Goal: Task Accomplishment & Management: Complete application form

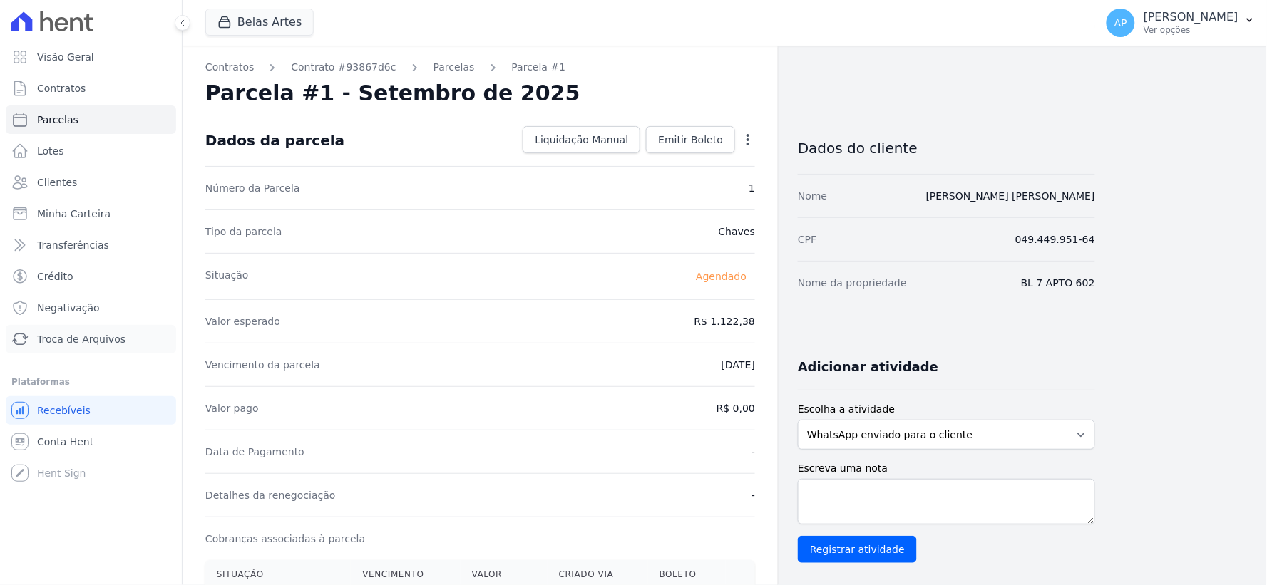
click at [65, 340] on span "Troca de Arquivos" at bounding box center [81, 339] width 88 height 14
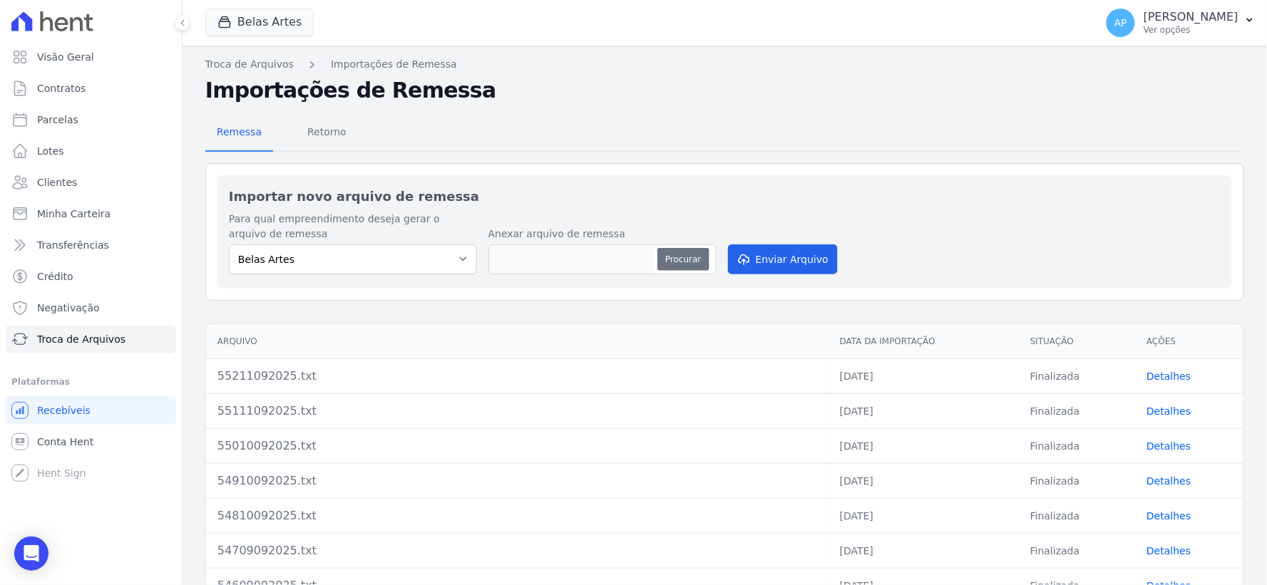
click at [672, 258] on button "Procurar" at bounding box center [682, 259] width 51 height 23
type input "55311092025.txt"
click at [774, 258] on button "Enviar Arquivo" at bounding box center [783, 260] width 110 height 30
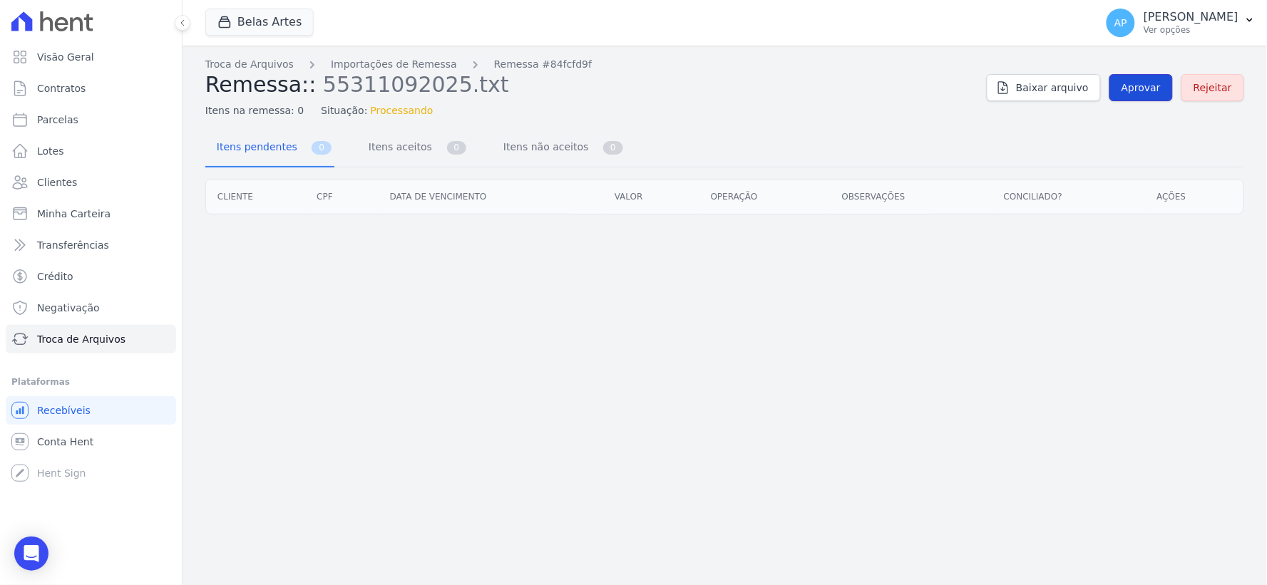
click at [1142, 86] on span "Aprovar" at bounding box center [1140, 88] width 39 height 14
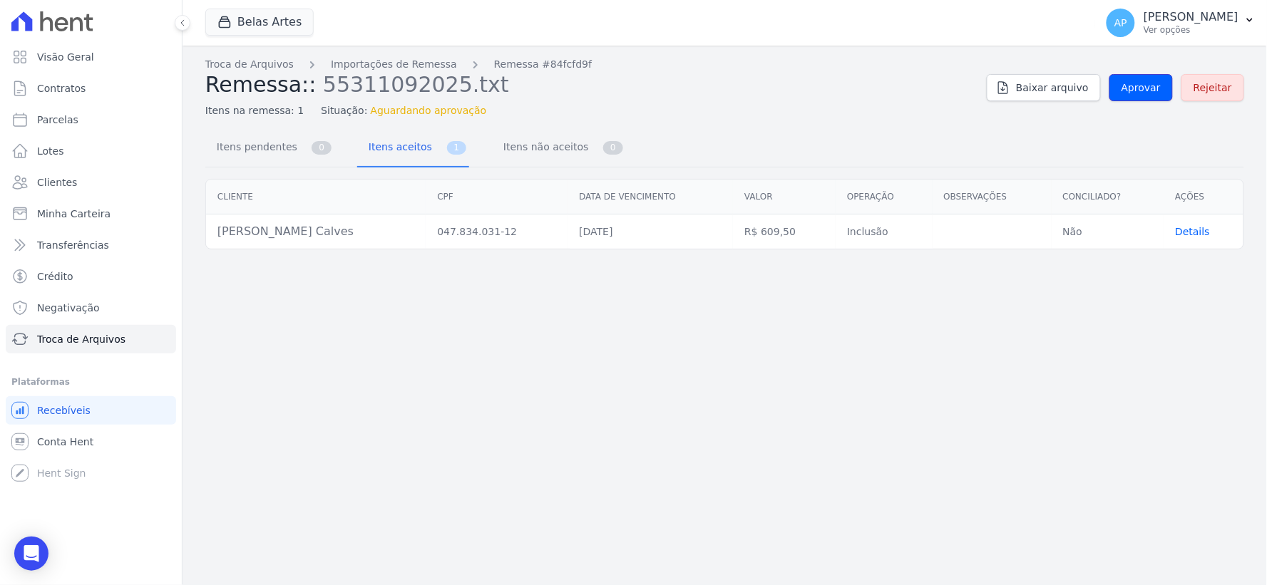
click at [1142, 86] on span "Aprovar" at bounding box center [1140, 88] width 39 height 14
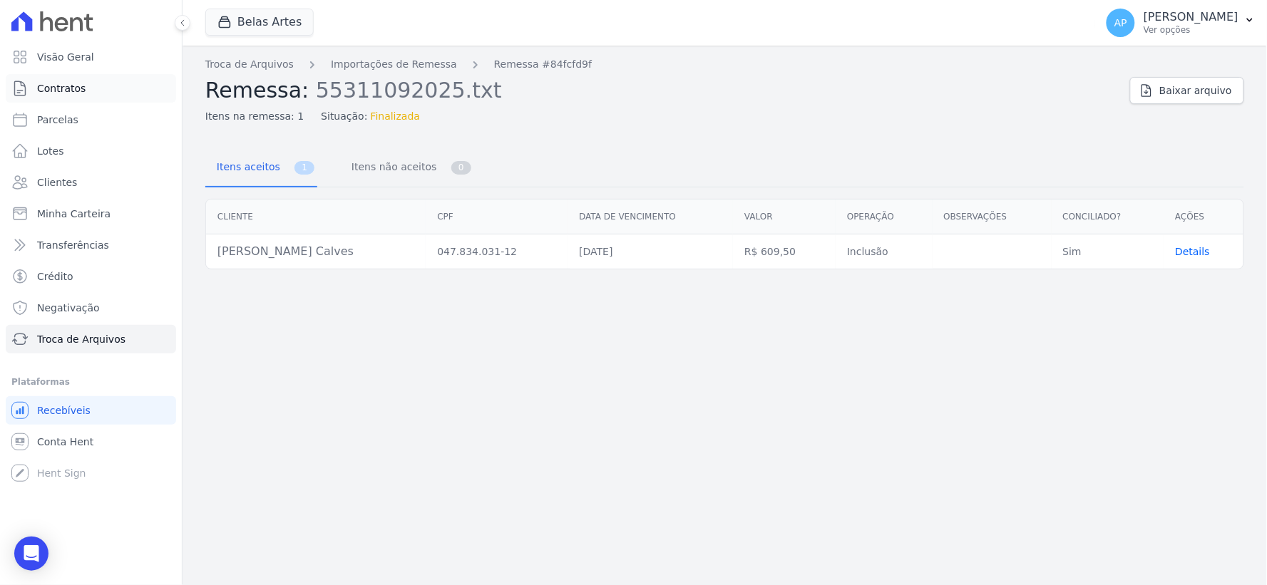
click at [66, 90] on span "Contratos" at bounding box center [61, 88] width 48 height 14
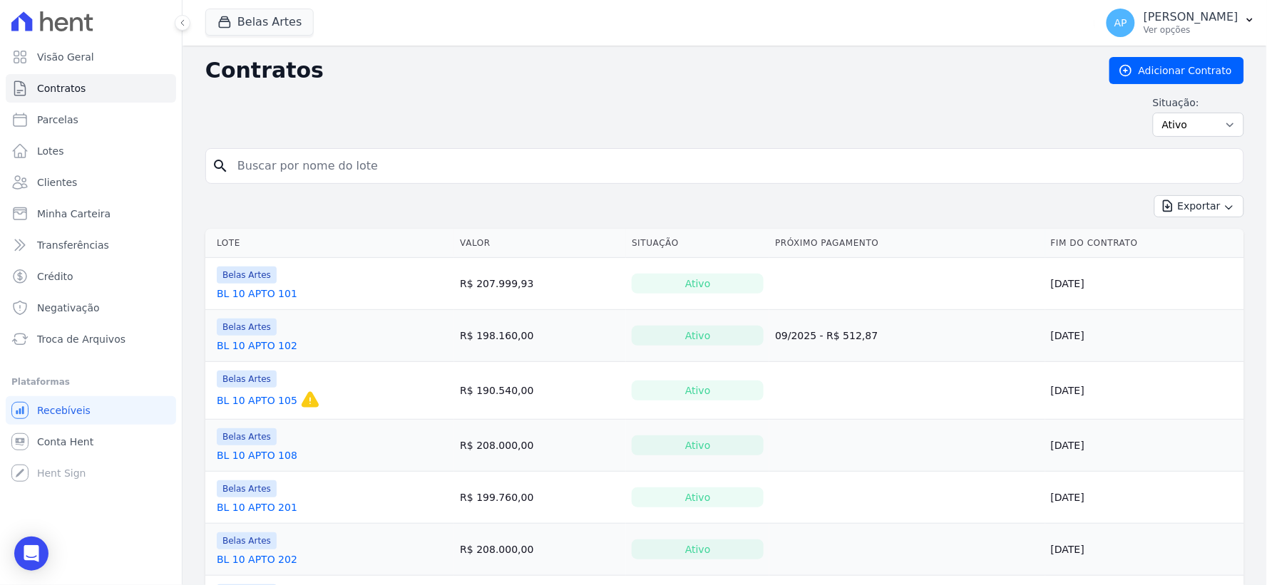
click at [332, 171] on input "search" at bounding box center [733, 166] width 1009 height 29
click at [38, 122] on span "Parcelas" at bounding box center [57, 120] width 41 height 14
select select
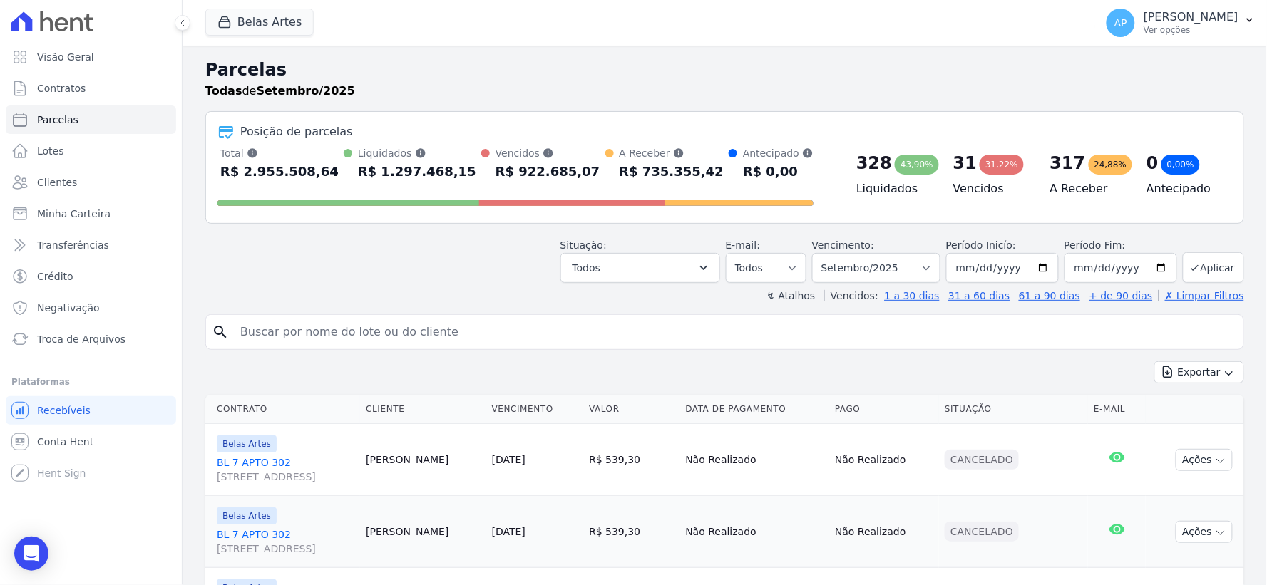
click at [405, 332] on input "search" at bounding box center [735, 332] width 1006 height 29
type input "kimberl"
select select
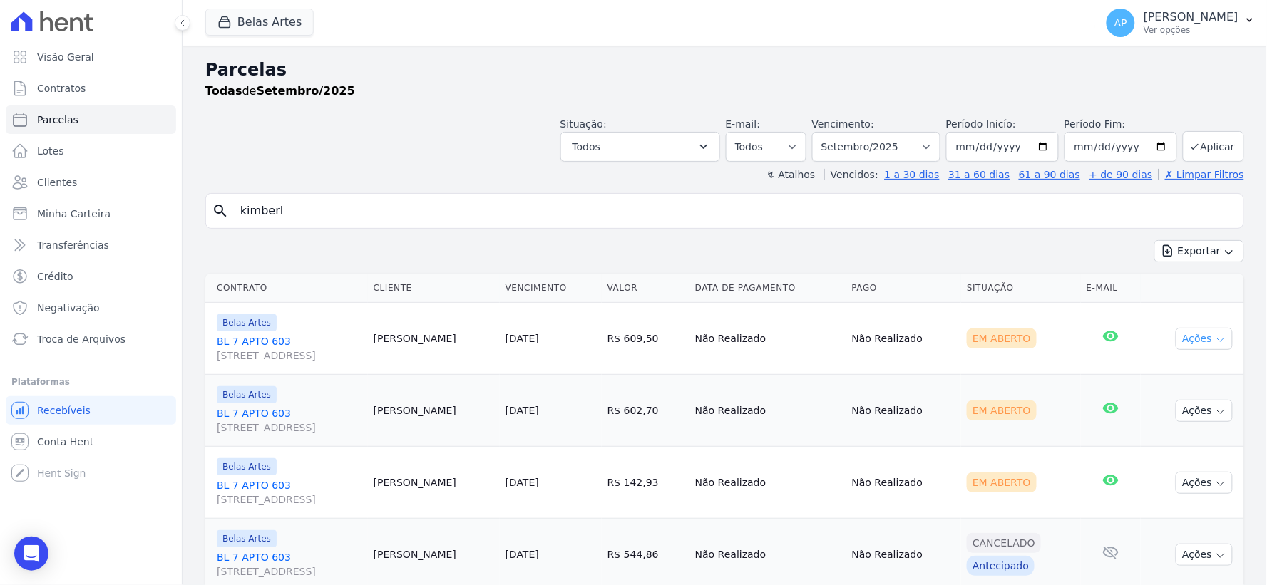
click at [1215, 338] on icon "button" at bounding box center [1220, 339] width 11 height 11
click at [1199, 339] on button "Ações" at bounding box center [1204, 339] width 57 height 22
select select
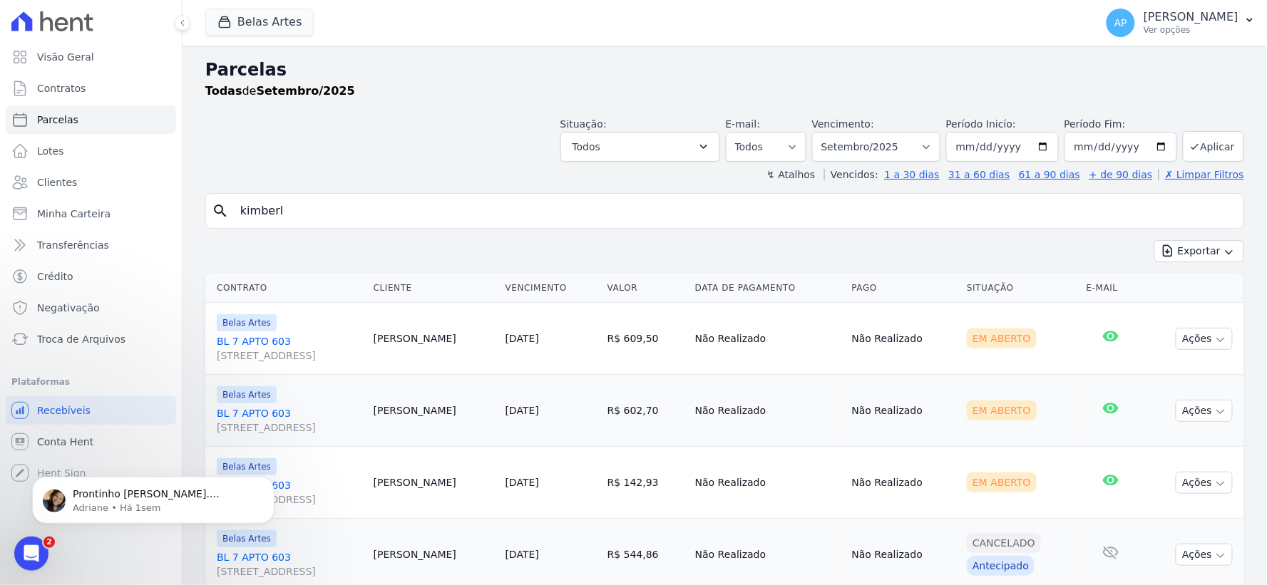
click at [676, 360] on td "R$ 609,50" at bounding box center [646, 339] width 88 height 72
click at [1193, 339] on button "Ações" at bounding box center [1204, 339] width 57 height 22
click at [1174, 368] on link "Ver boleto" at bounding box center [1198, 372] width 137 height 26
click at [1055, 403] on div "Em Aberto" at bounding box center [1021, 411] width 108 height 20
click at [1215, 416] on icon "button" at bounding box center [1220, 411] width 11 height 11
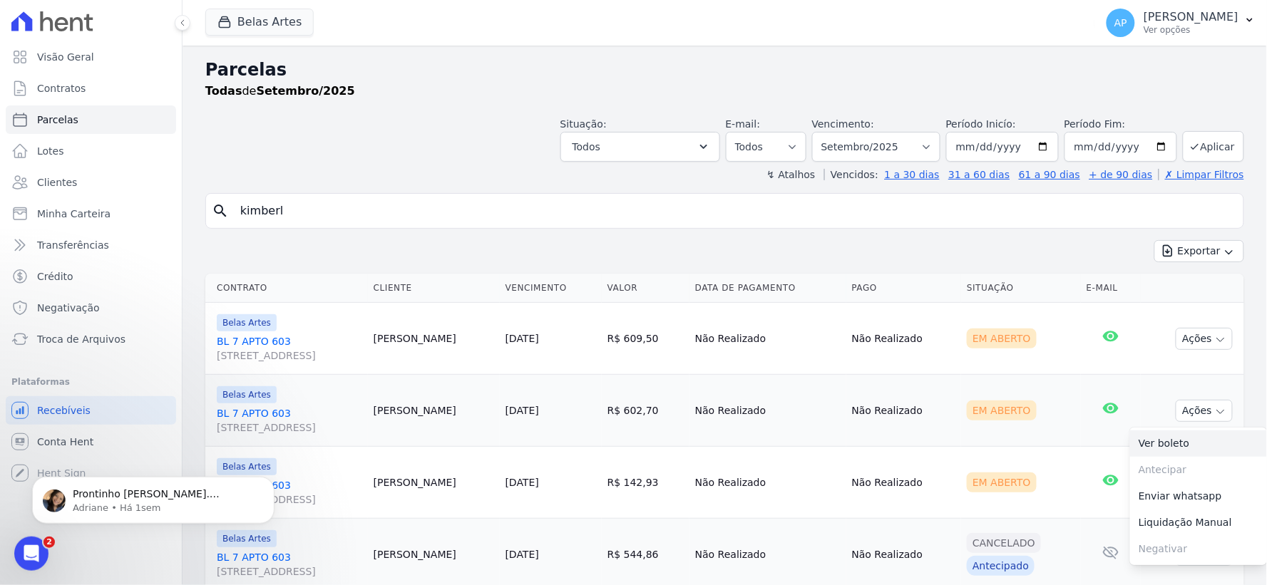
click at [1165, 444] on link "Ver boleto" at bounding box center [1198, 444] width 137 height 26
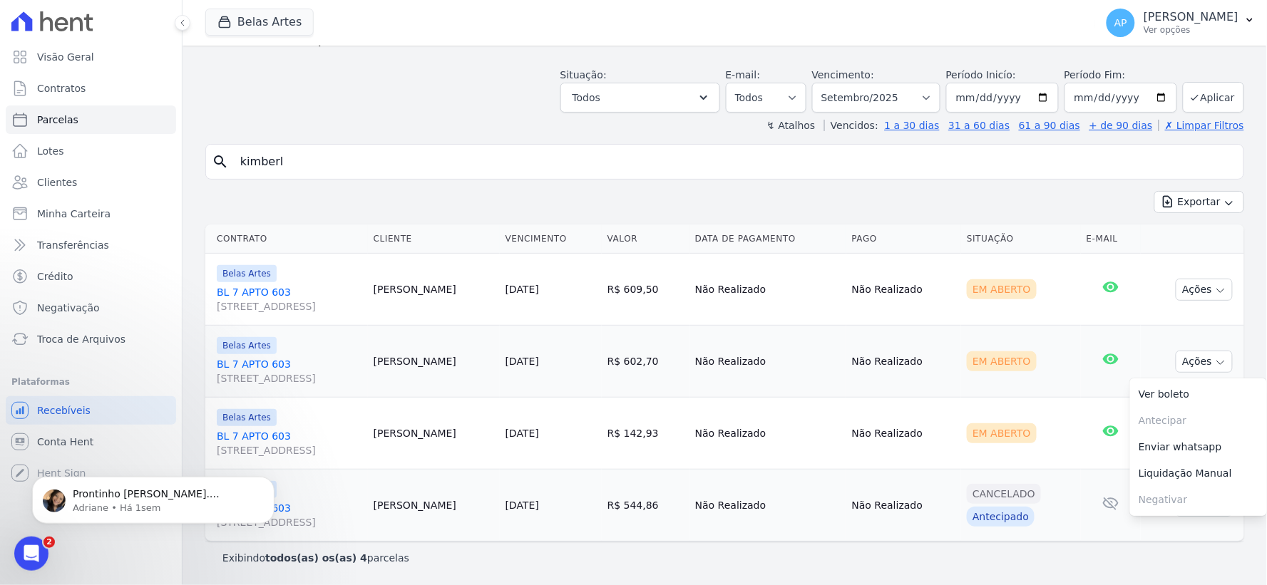
click at [1059, 416] on td "Em Aberto" at bounding box center [1021, 434] width 120 height 72
click at [1193, 437] on button "Ações" at bounding box center [1204, 434] width 57 height 22
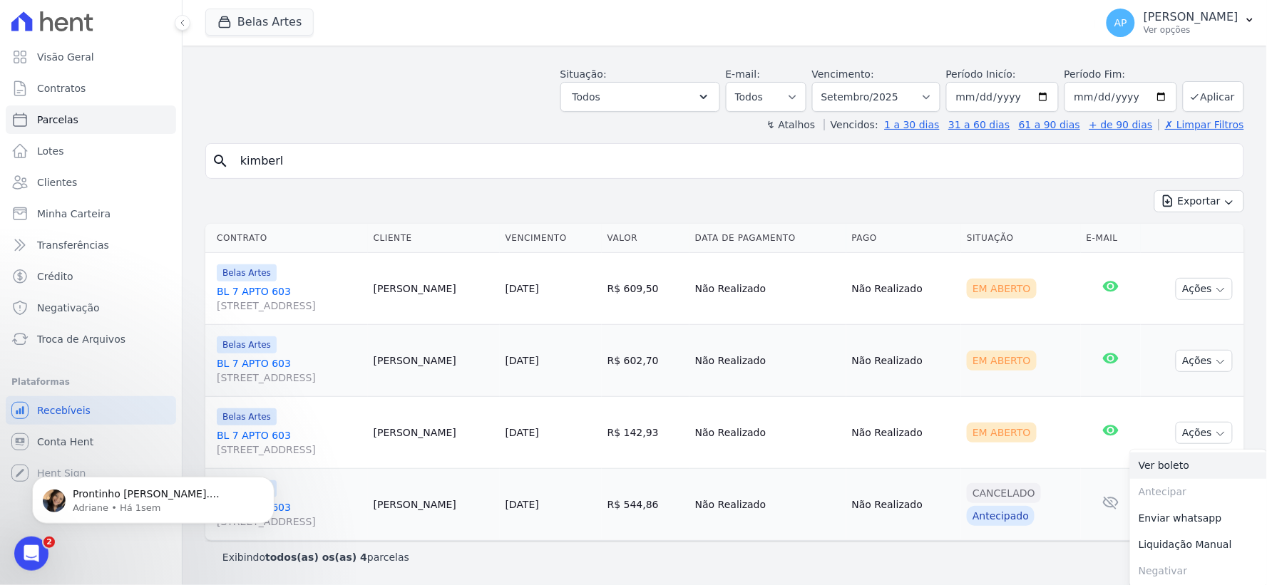
click at [1168, 466] on link "Ver boleto" at bounding box center [1198, 466] width 137 height 26
click at [98, 340] on span "Troca de Arquivos" at bounding box center [81, 339] width 88 height 14
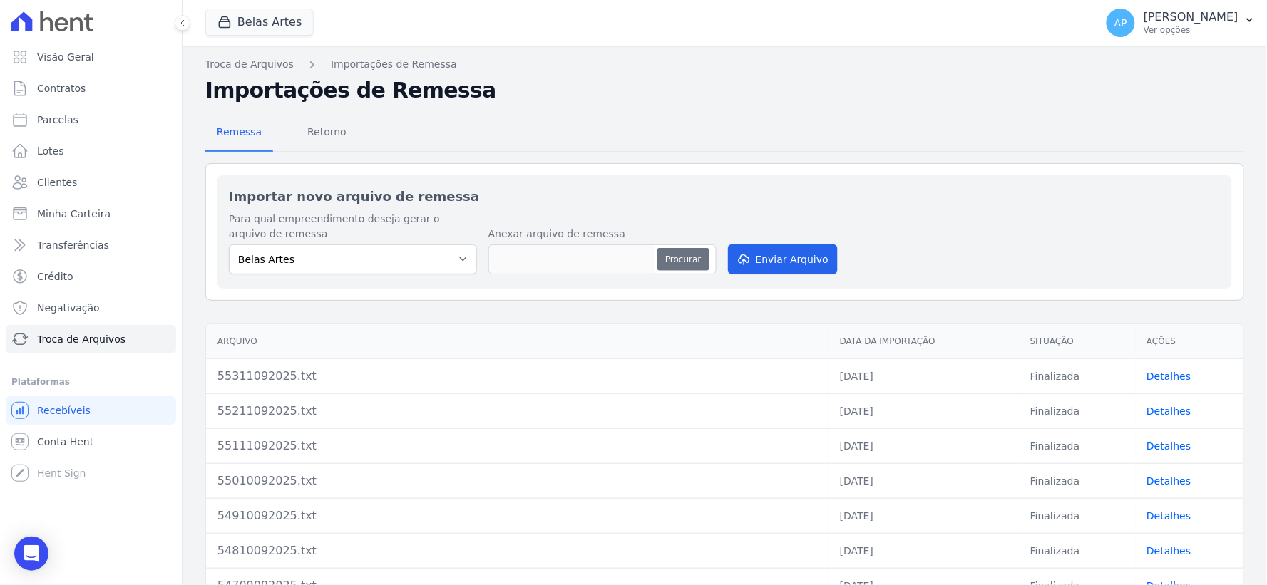
click at [688, 252] on button "Procurar" at bounding box center [682, 259] width 51 height 23
type input "55411092025.txt"
click at [786, 253] on button "Enviar Arquivo" at bounding box center [783, 260] width 110 height 30
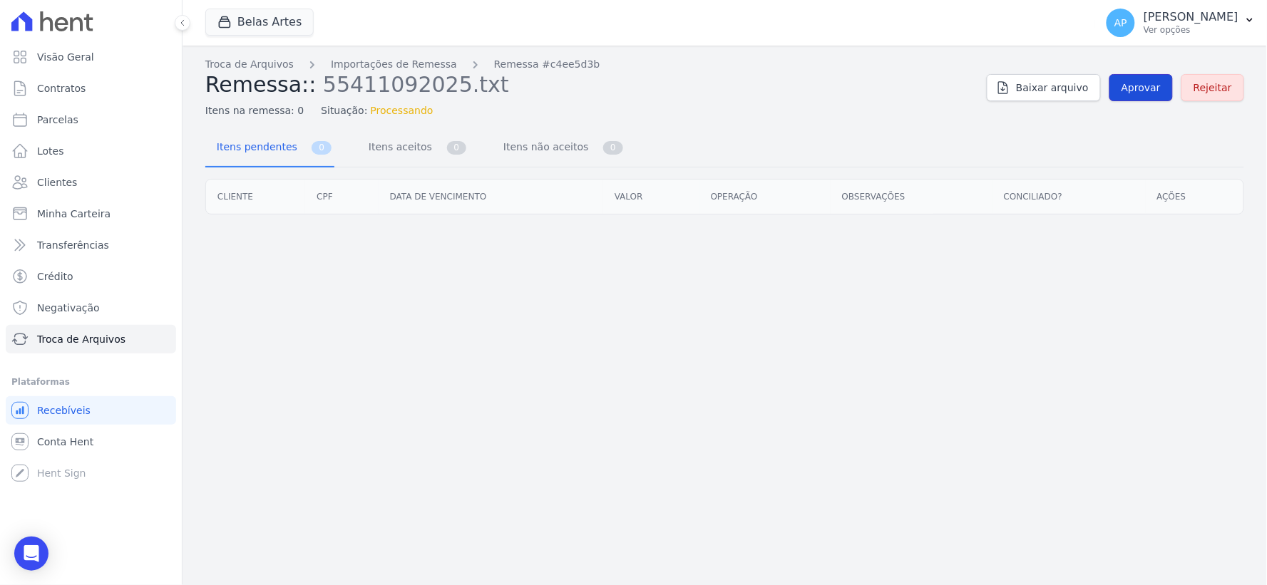
click at [1150, 91] on span "Aprovar" at bounding box center [1140, 88] width 39 height 14
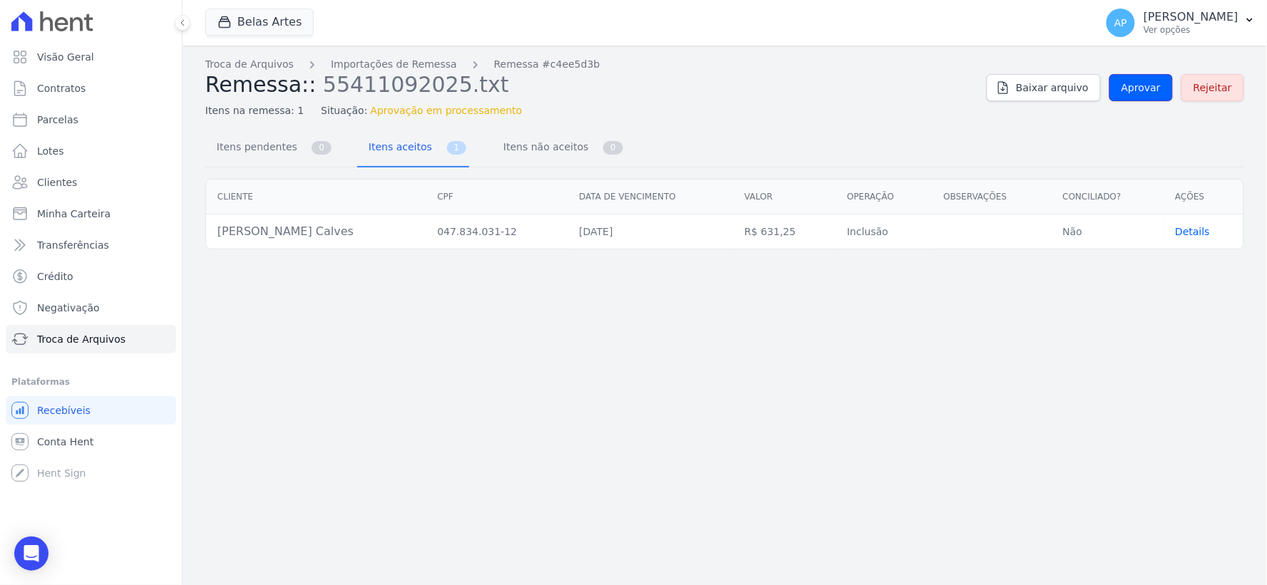
click at [1150, 91] on span "Aprovar" at bounding box center [1140, 88] width 39 height 14
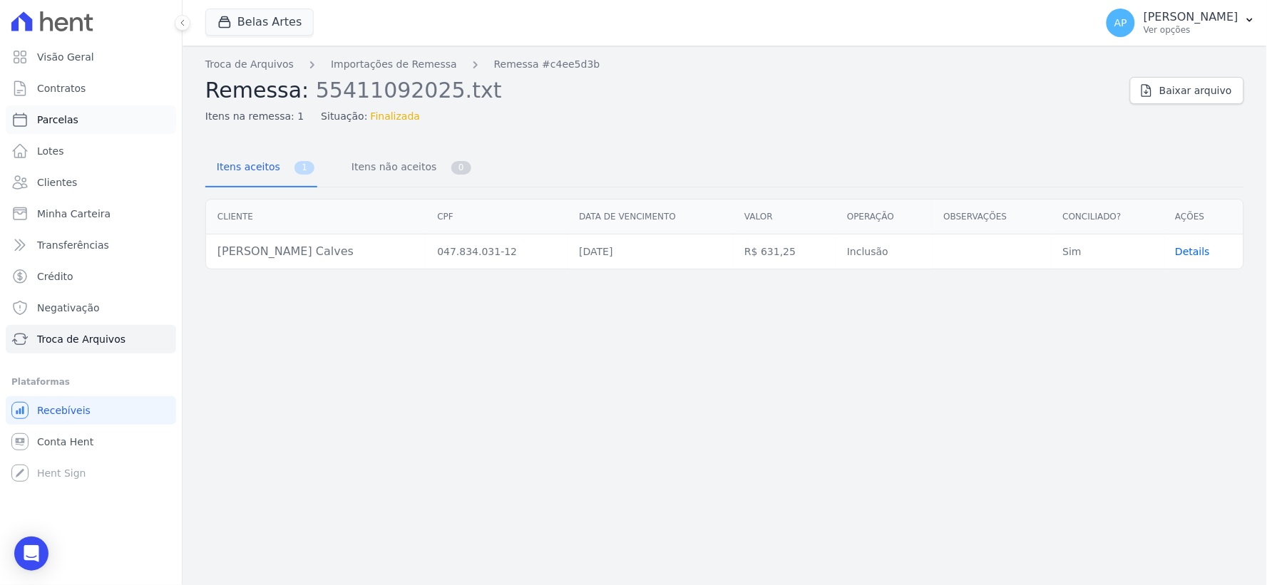
click at [66, 122] on span "Parcelas" at bounding box center [57, 120] width 41 height 14
select select
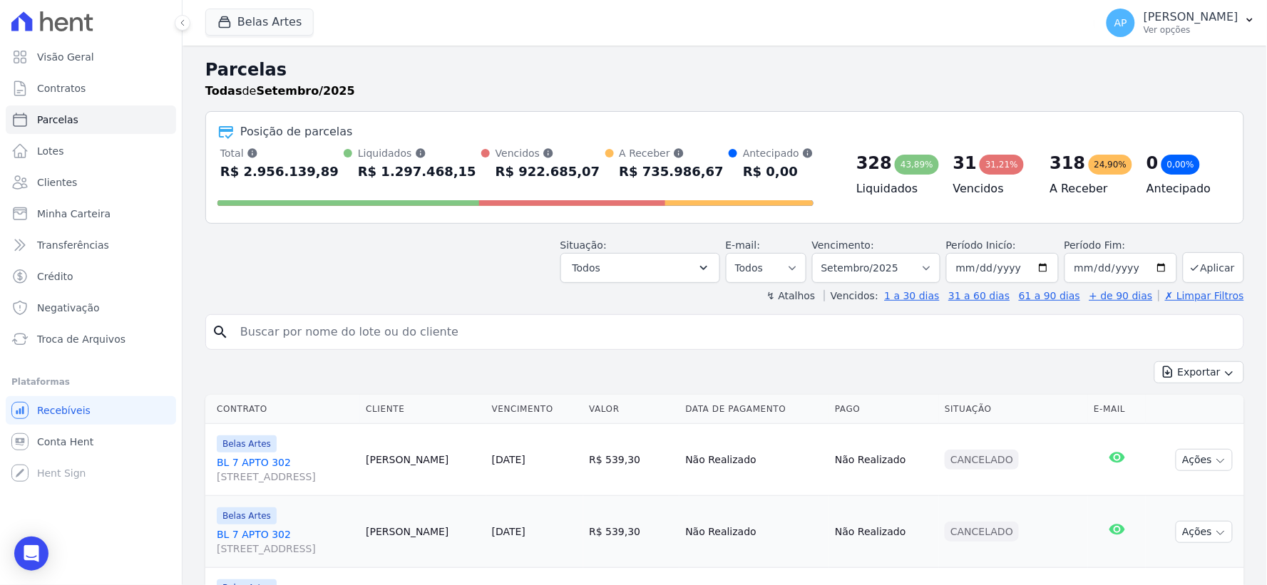
scroll to position [79, 0]
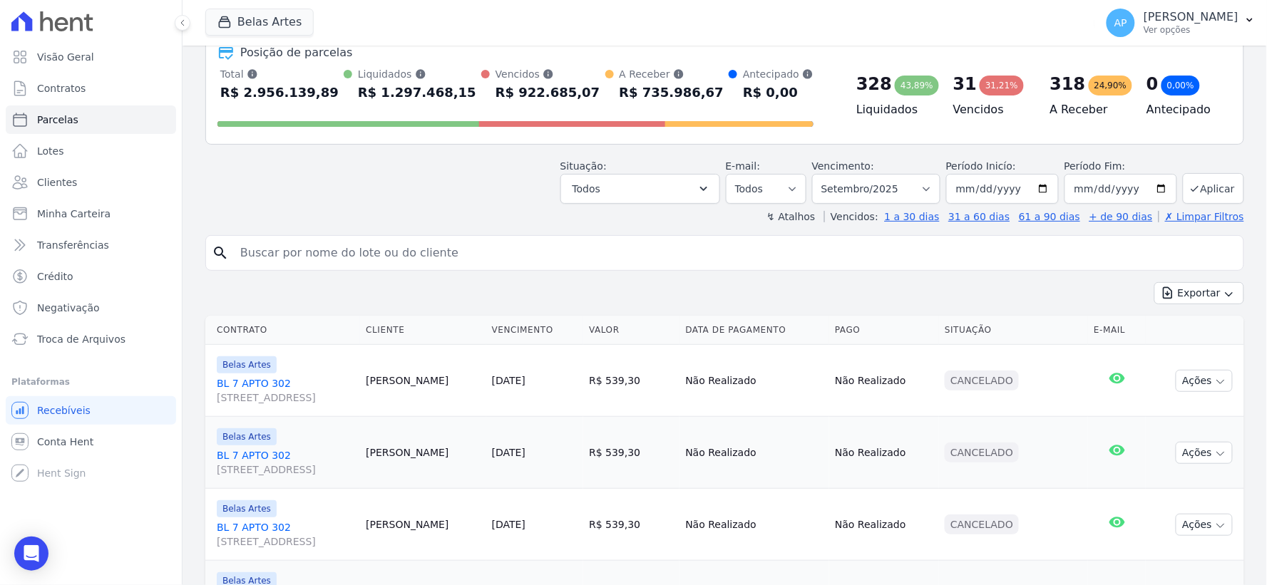
click at [471, 260] on input "search" at bounding box center [735, 253] width 1006 height 29
paste input "Kimberly Weiss Calves -"
type input "Kimberly Weiss Calve"
select select
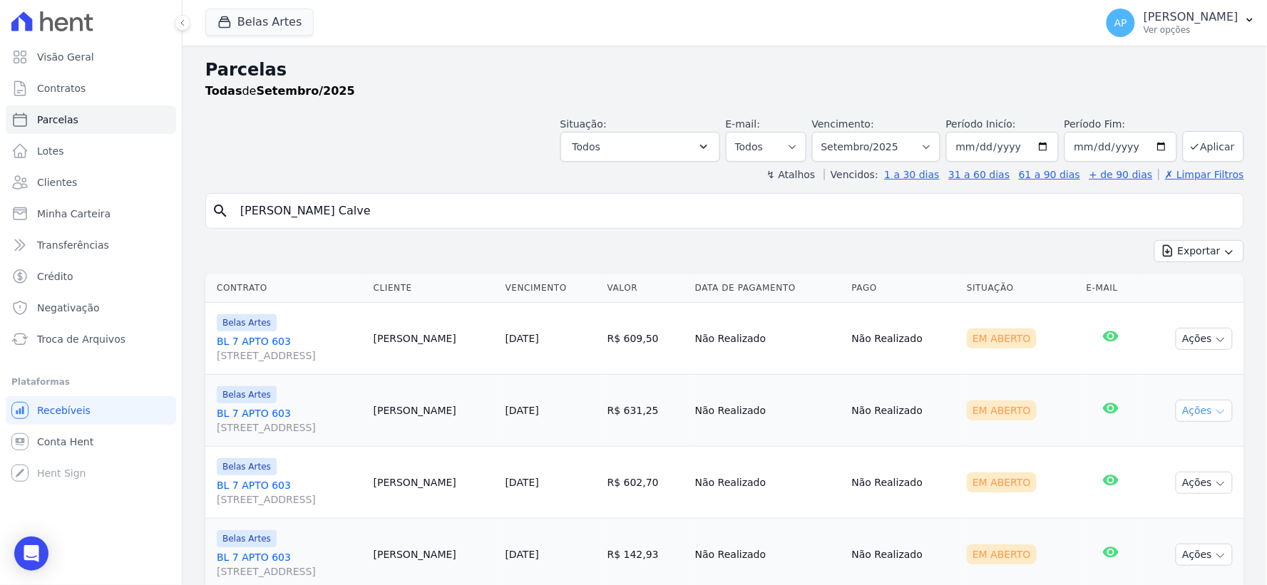
click at [1188, 415] on button "Ações" at bounding box center [1204, 411] width 57 height 22
click at [1167, 443] on link "Ver boleto" at bounding box center [1198, 444] width 137 height 26
click at [76, 339] on span "Troca de Arquivos" at bounding box center [81, 339] width 88 height 14
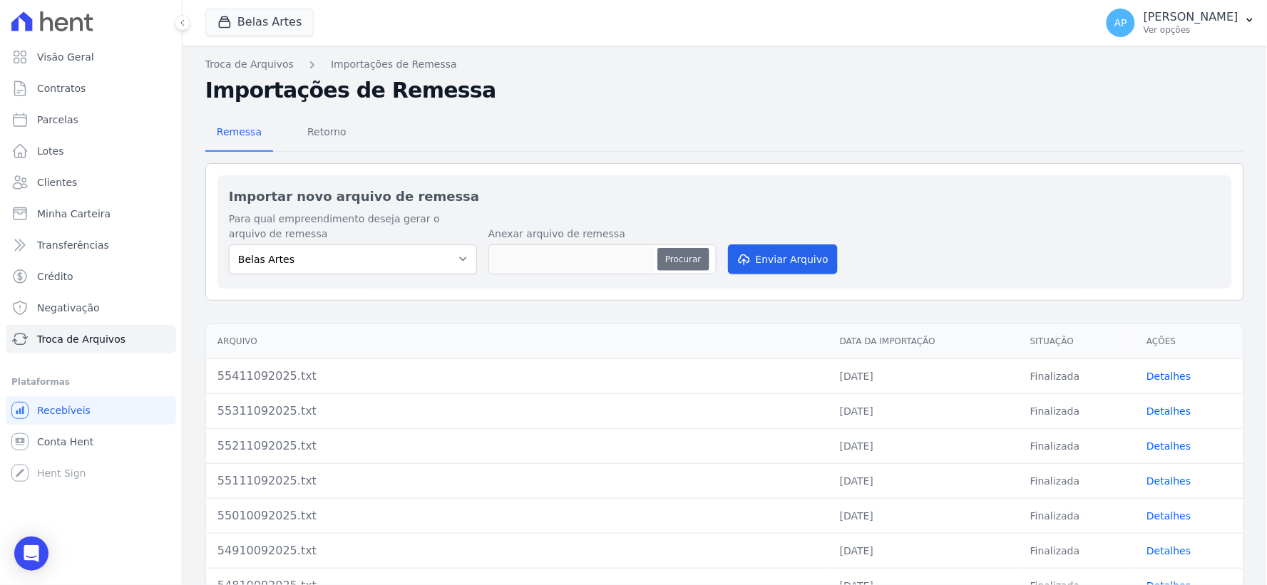
click at [664, 252] on button "Procurar" at bounding box center [682, 259] width 51 height 23
type input "55511092025.txt"
click at [791, 257] on button "Enviar Arquivo" at bounding box center [783, 260] width 110 height 30
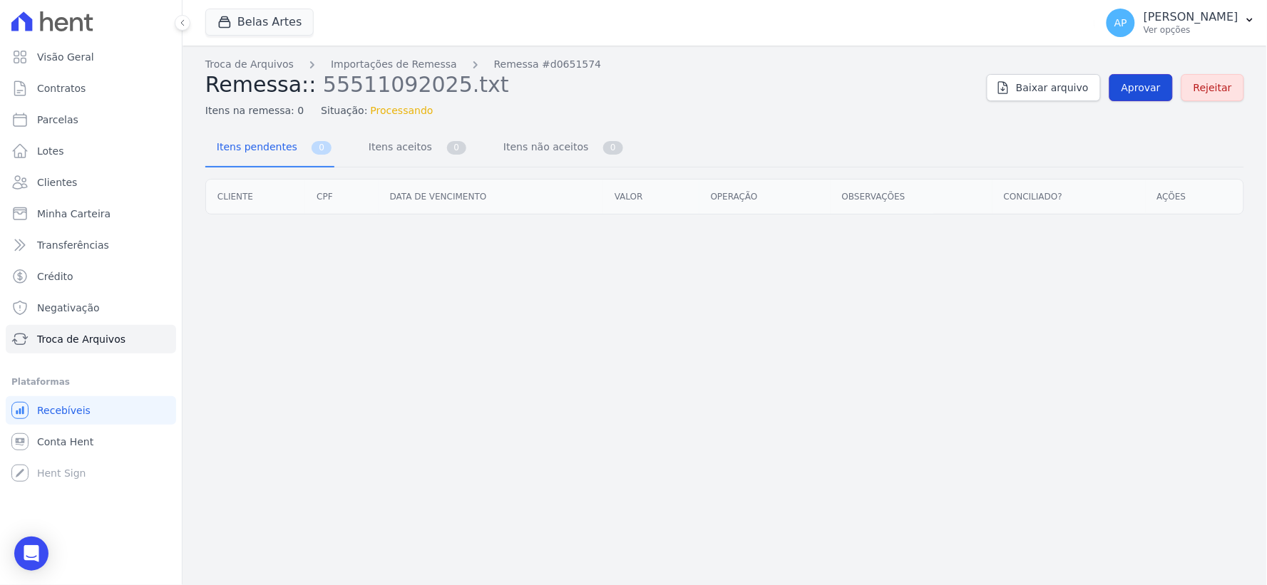
click at [1142, 88] on span "Aprovar" at bounding box center [1140, 88] width 39 height 14
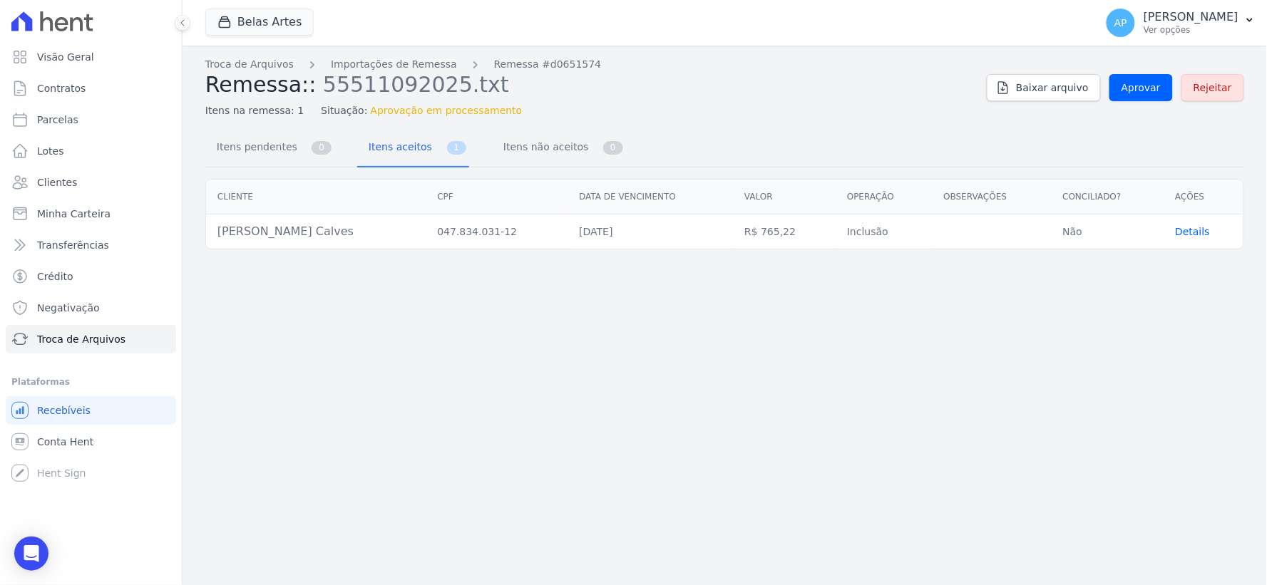
click at [1142, 88] on span "Aprovar" at bounding box center [1140, 88] width 39 height 14
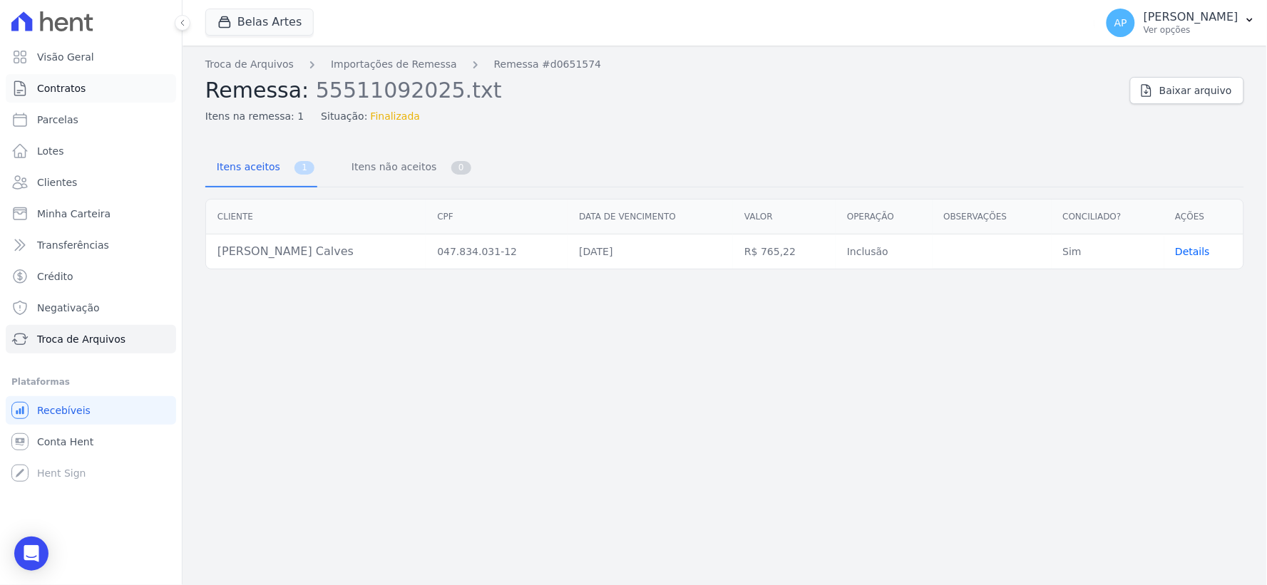
click at [68, 87] on span "Contratos" at bounding box center [61, 88] width 48 height 14
click at [56, 121] on span "Parcelas" at bounding box center [57, 120] width 41 height 14
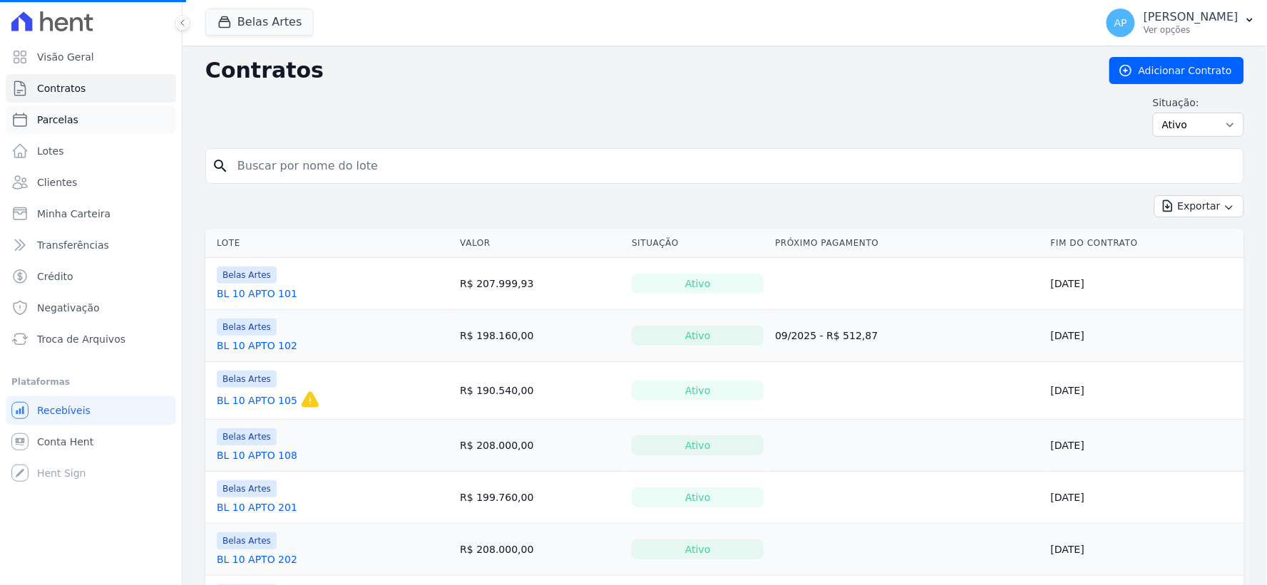
select select
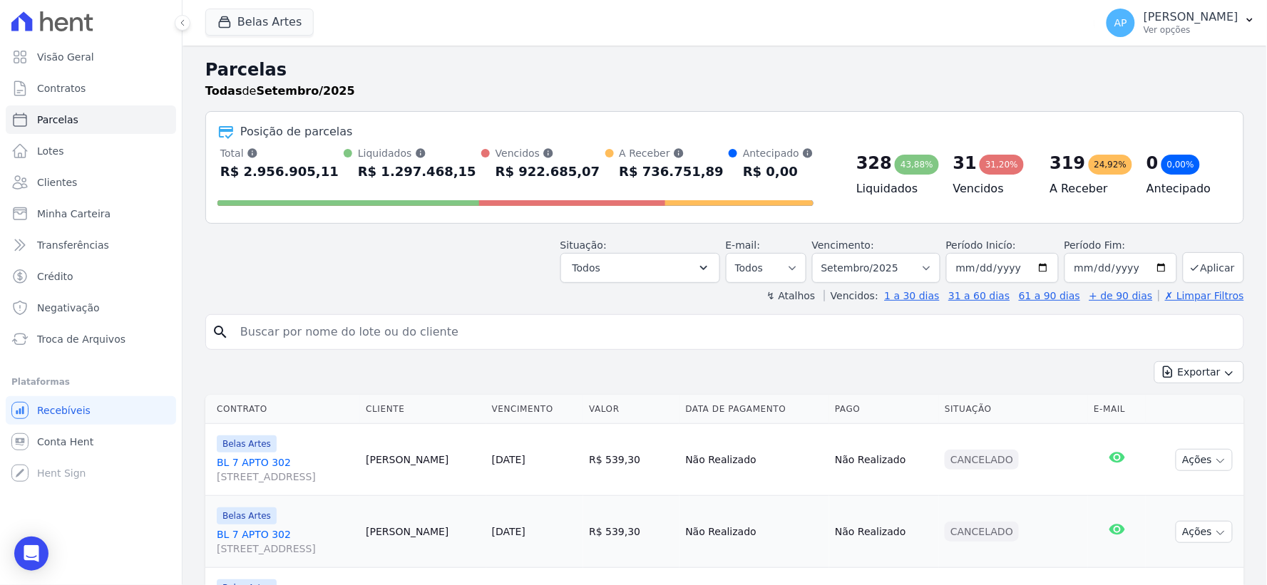
click at [369, 342] on input "search" at bounding box center [735, 332] width 1006 height 29
paste input "Kimberly Weiss Calves -"
type input "Kimberly Weiss Calves"
select select
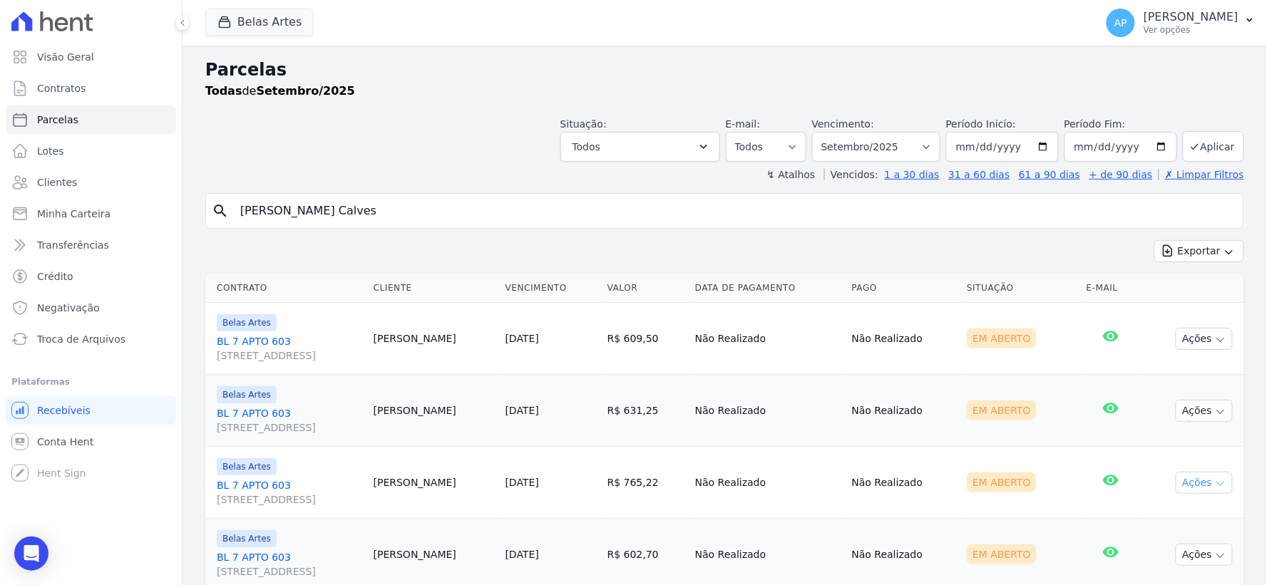
click at [1184, 480] on button "Ações" at bounding box center [1204, 483] width 57 height 22
click at [1155, 519] on link "Ver boleto" at bounding box center [1198, 516] width 137 height 26
drag, startPoint x: 367, startPoint y: 220, endPoint x: 0, endPoint y: 198, distance: 367.8
click at [0, 198] on div "Visão Geral Contratos Parcelas Lotes Clientes Minha Carteira Transferências Cré…" at bounding box center [633, 292] width 1267 height 585
paste input "Caroline Almeida de Souza"
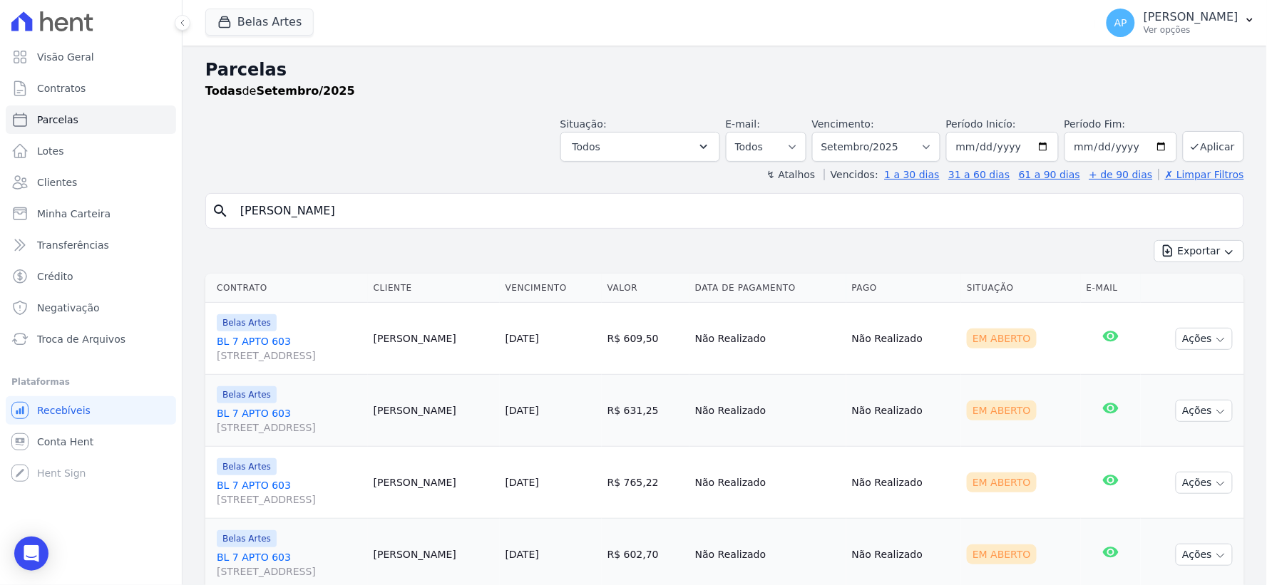
type input "Caroline Almeida de Souza"
select select
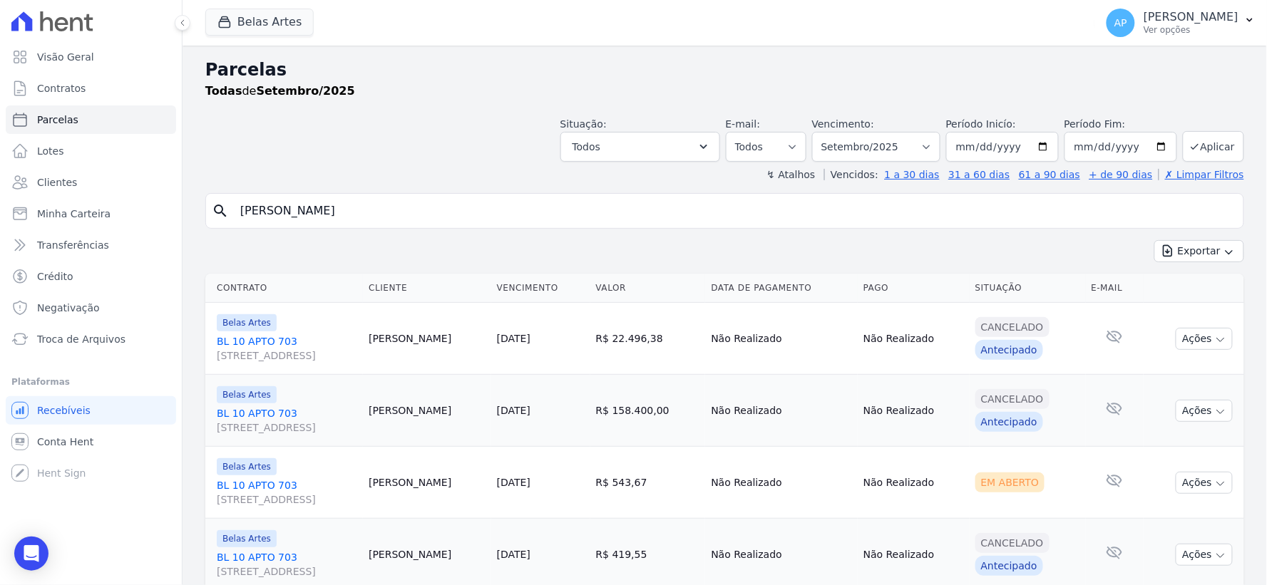
scroll to position [50, 0]
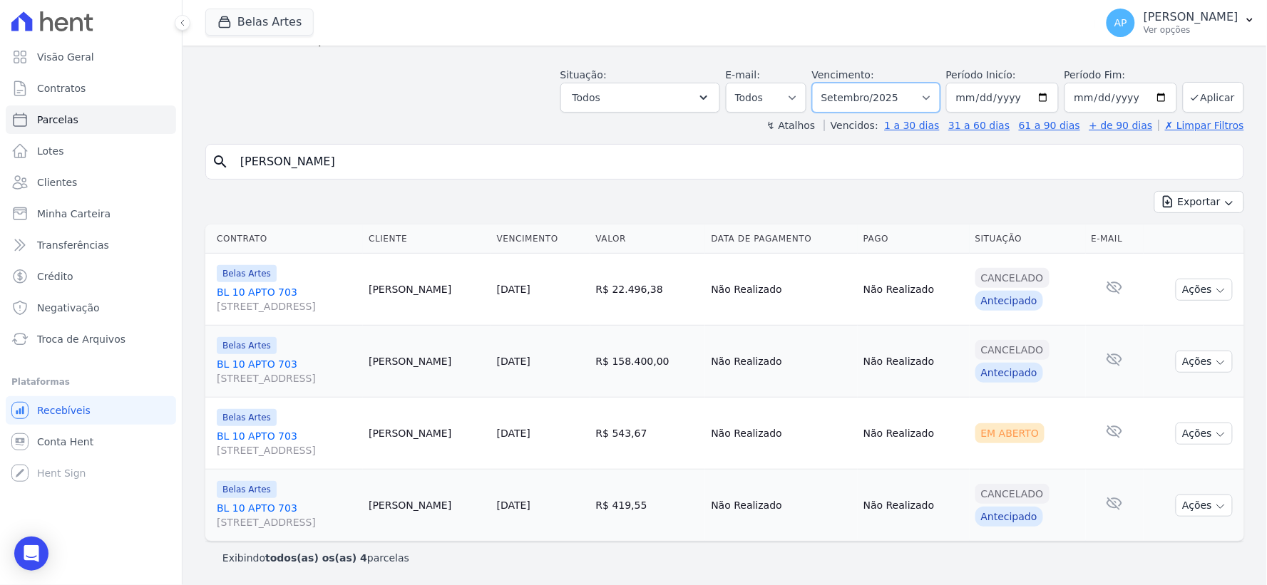
click at [915, 94] on select "[GEOGRAPHIC_DATA] por período ──────── Todos os meses Setembro/2022 Outubro/202…" at bounding box center [876, 98] width 128 height 30
select select "07/2025"
click at [821, 83] on select "[GEOGRAPHIC_DATA] por período ──────── Todos os meses Setembro/2022 Outubro/202…" at bounding box center [876, 98] width 128 height 30
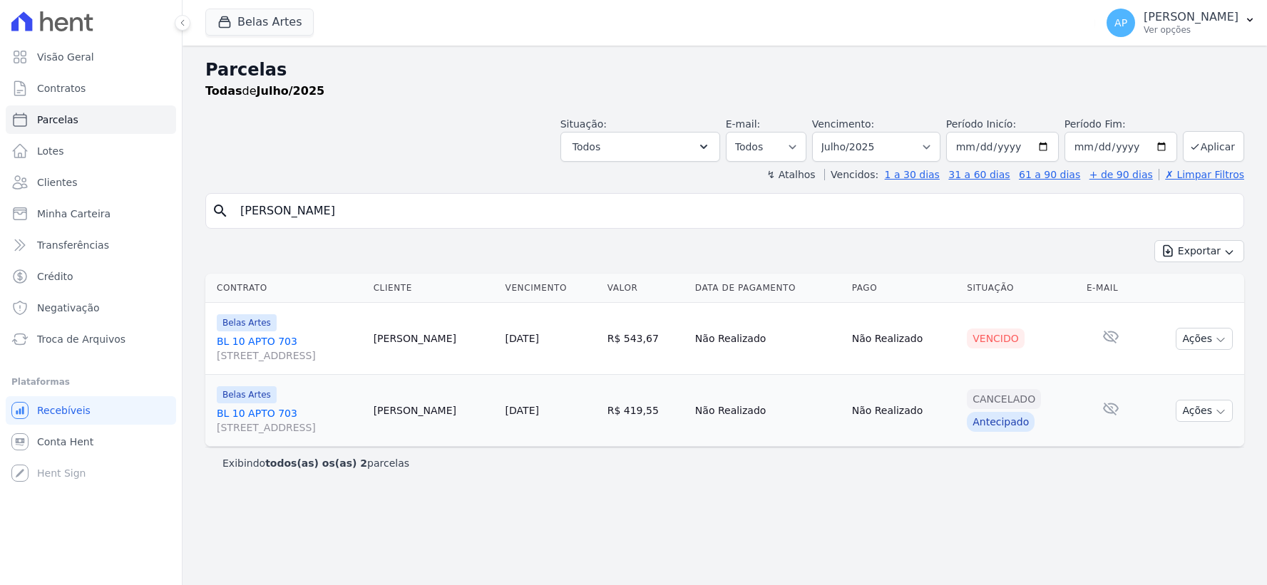
select select
click at [1215, 344] on icon "button" at bounding box center [1220, 339] width 11 height 11
click at [1166, 488] on link "Negativar" at bounding box center [1198, 477] width 137 height 26
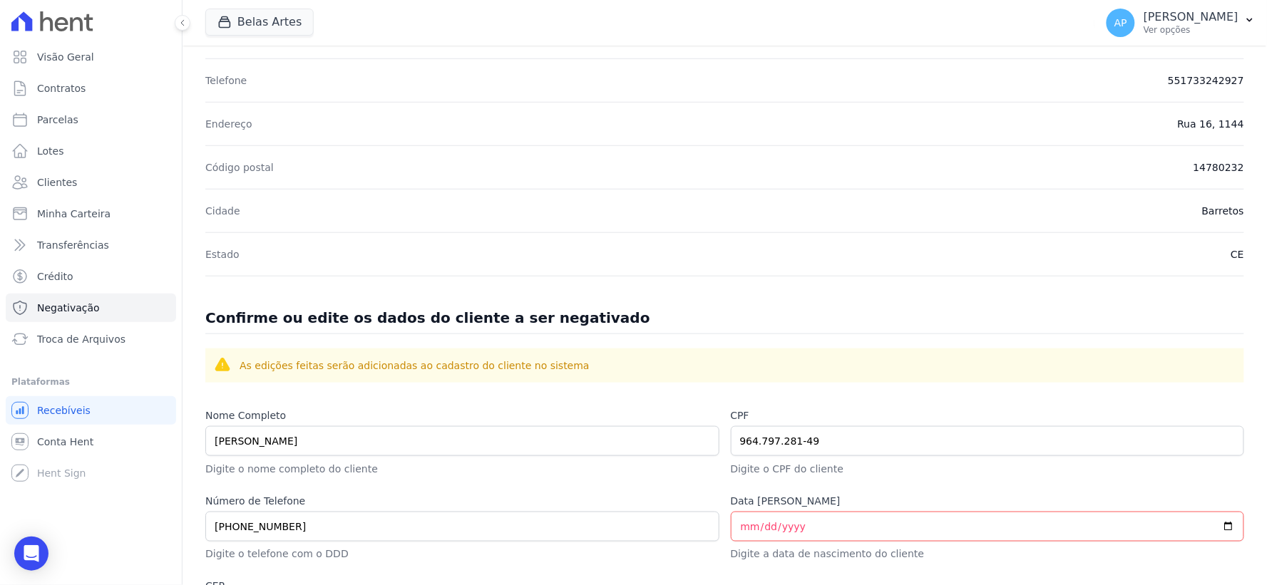
scroll to position [396, 0]
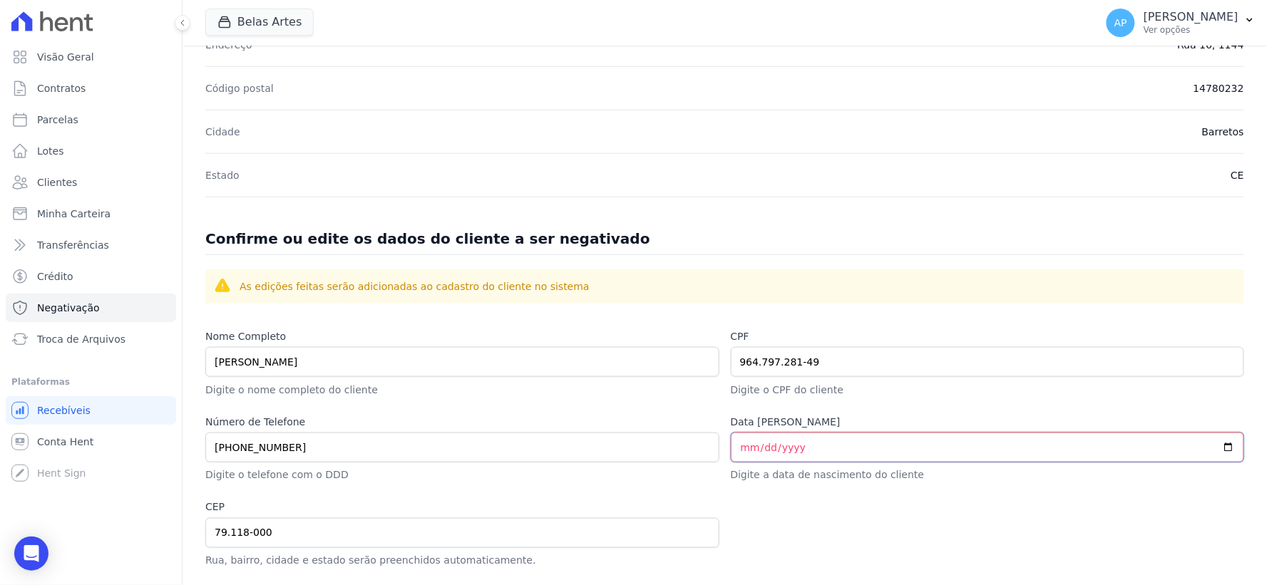
click at [735, 449] on input "Data de Nascimento" at bounding box center [988, 448] width 514 height 30
type input "0002-02-05"
type input "1981-02-05"
click at [889, 415] on label "Data de Nascimento" at bounding box center [988, 422] width 514 height 15
click at [889, 433] on input "1981-02-05" at bounding box center [988, 448] width 514 height 30
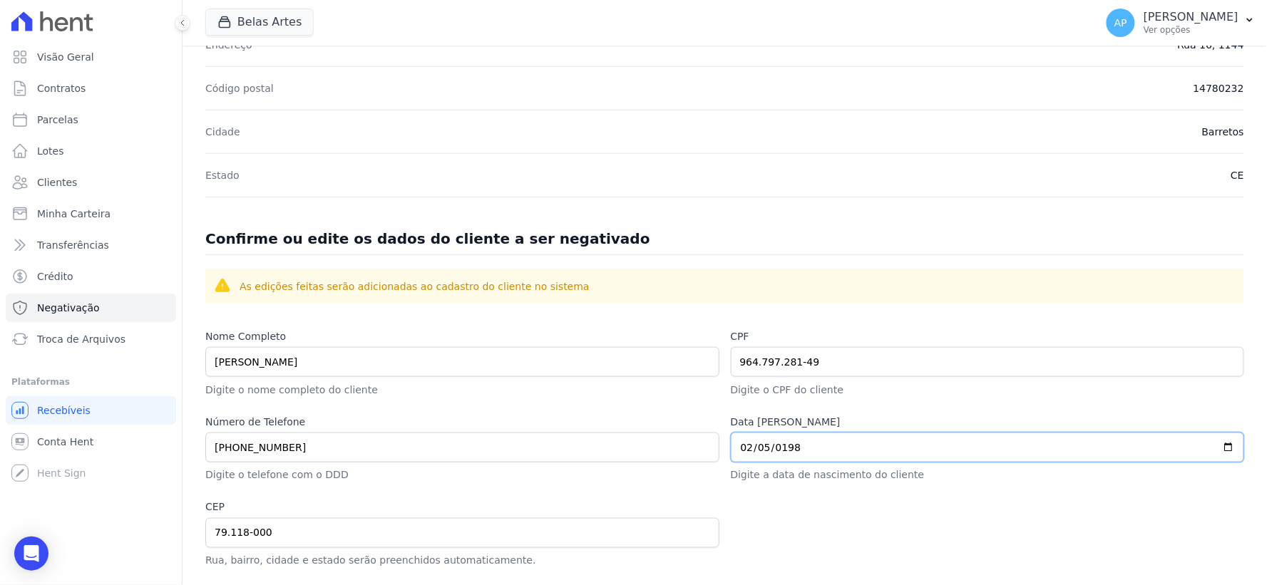
scroll to position [627, 0]
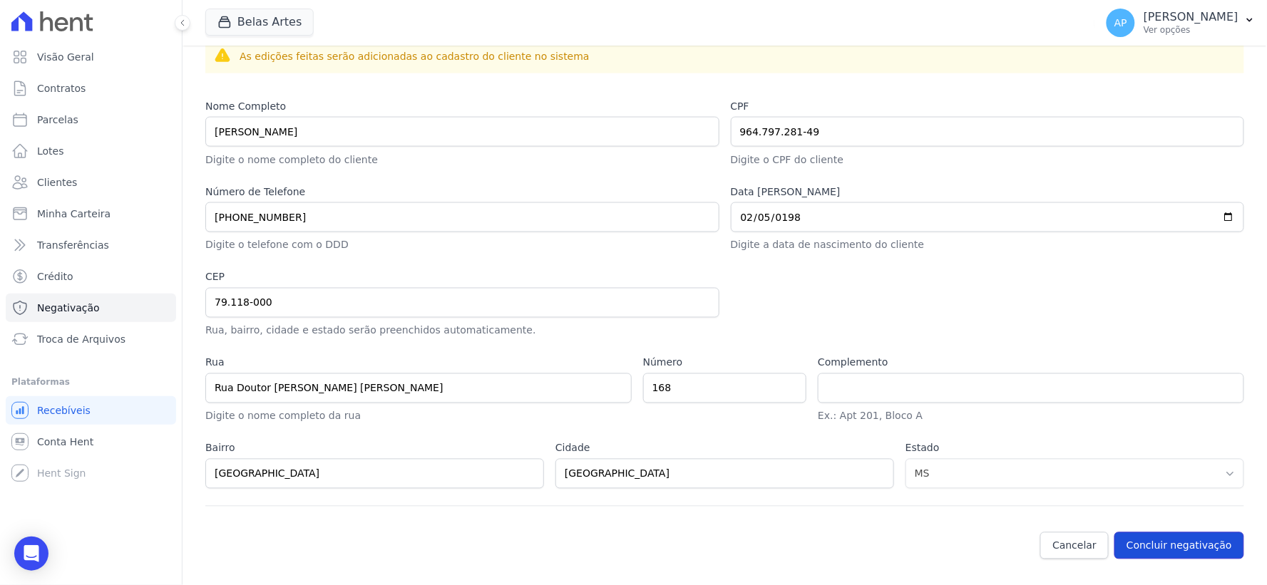
click at [1153, 540] on button "Concluir negativação" at bounding box center [1179, 546] width 130 height 27
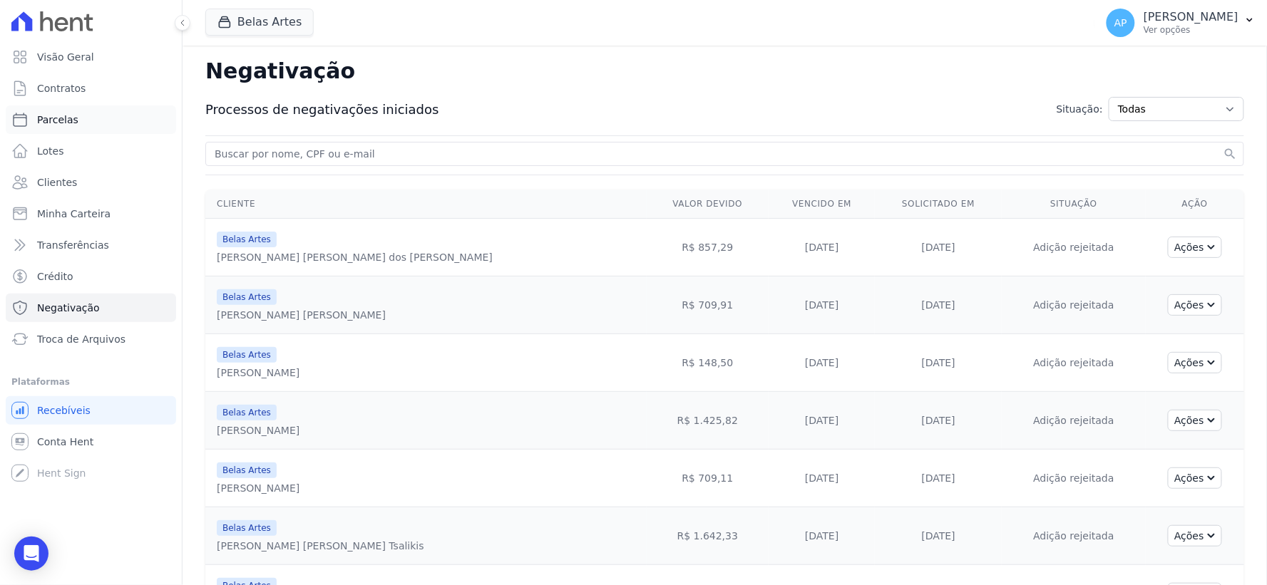
click at [67, 117] on span "Parcelas" at bounding box center [57, 120] width 41 height 14
select select
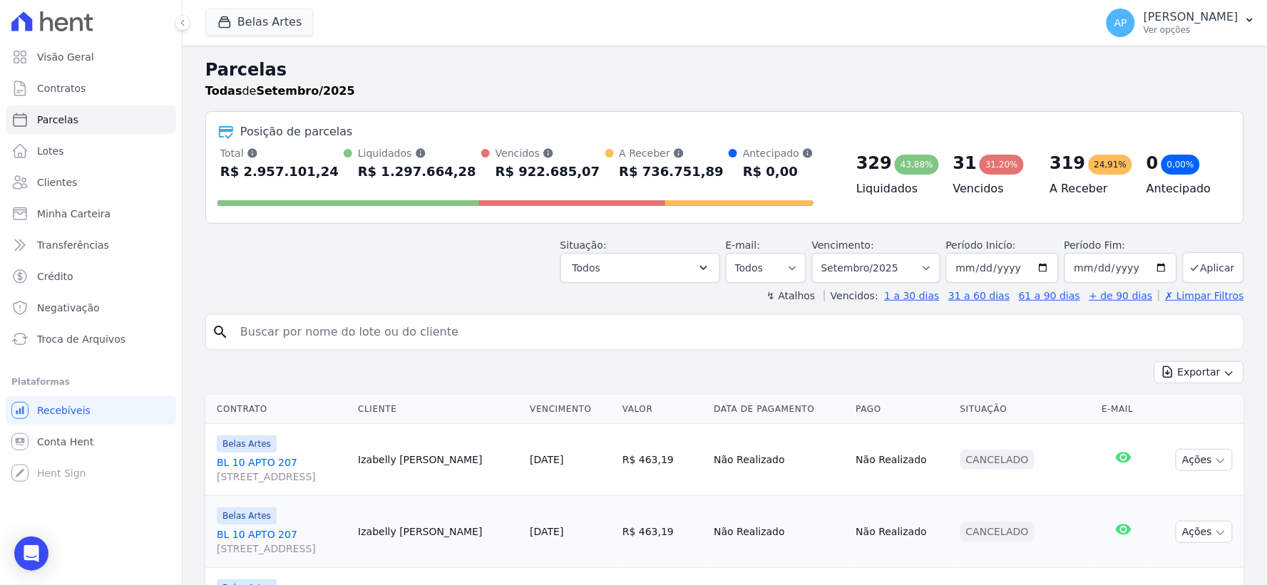
click at [378, 334] on input "search" at bounding box center [735, 332] width 1006 height 29
type input "everal"
select select
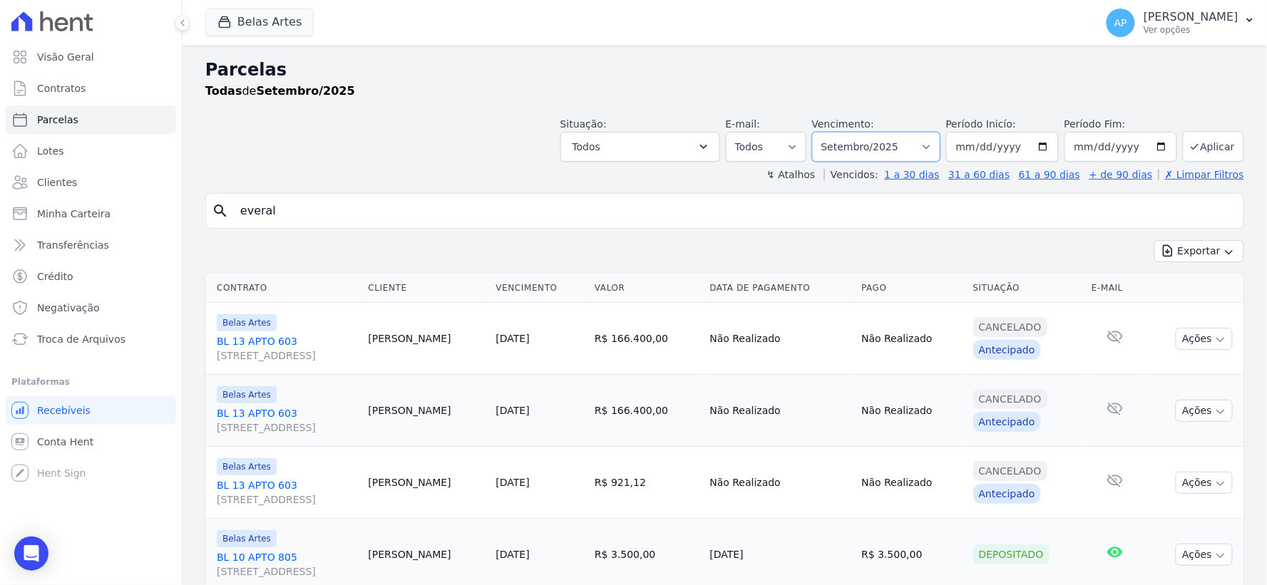
click at [915, 150] on select "[GEOGRAPHIC_DATA] por período ──────── Todos os meses Setembro/2022 Outubro/202…" at bounding box center [876, 147] width 128 height 30
click at [651, 222] on input "everal" at bounding box center [735, 211] width 1006 height 29
click at [901, 150] on select "[GEOGRAPHIC_DATA] por período ──────── Todos os meses Setembro/2022 Outubro/202…" at bounding box center [876, 147] width 128 height 30
select select "03/2025"
click at [821, 132] on select "[GEOGRAPHIC_DATA] por período ──────── Todos os meses Setembro/2022 Outubro/202…" at bounding box center [876, 147] width 128 height 30
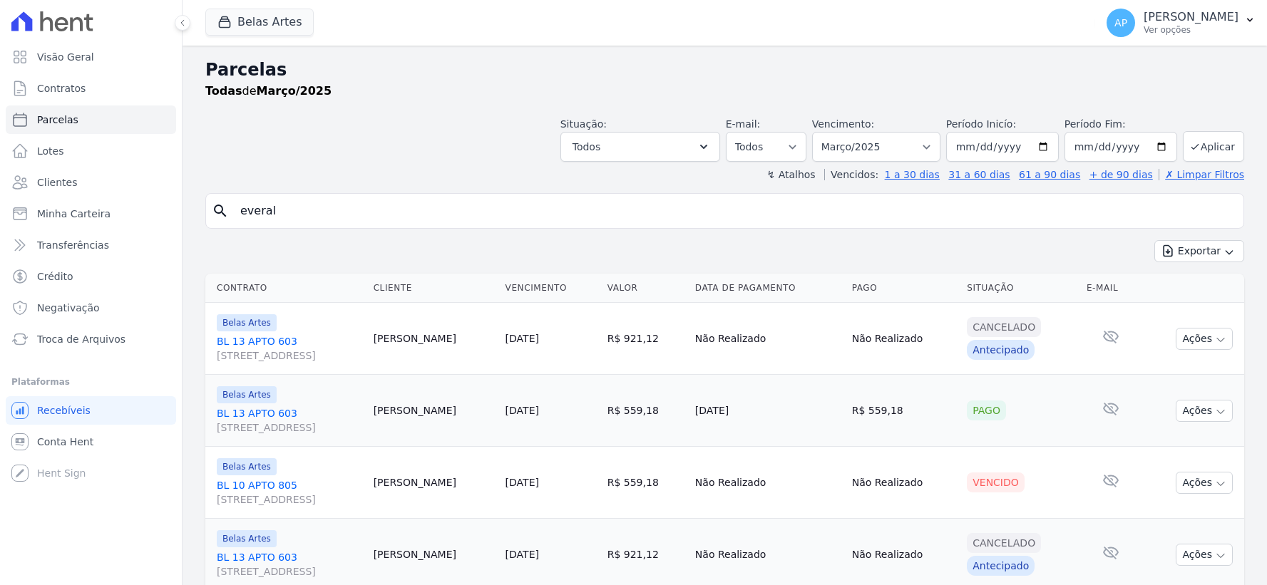
select select
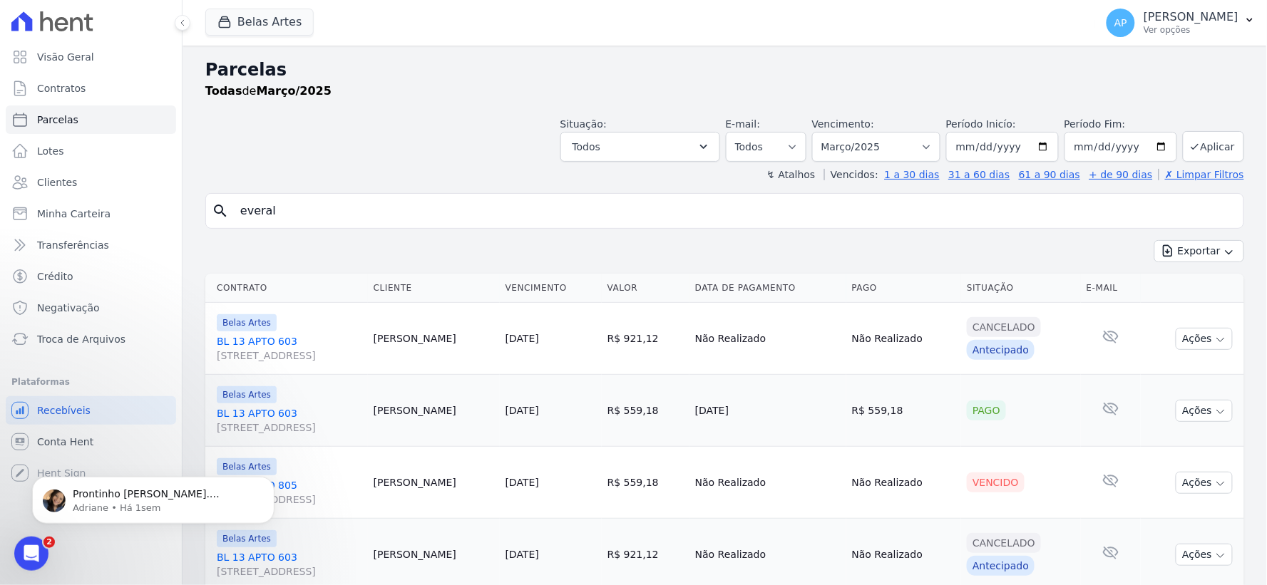
scroll to position [122, 0]
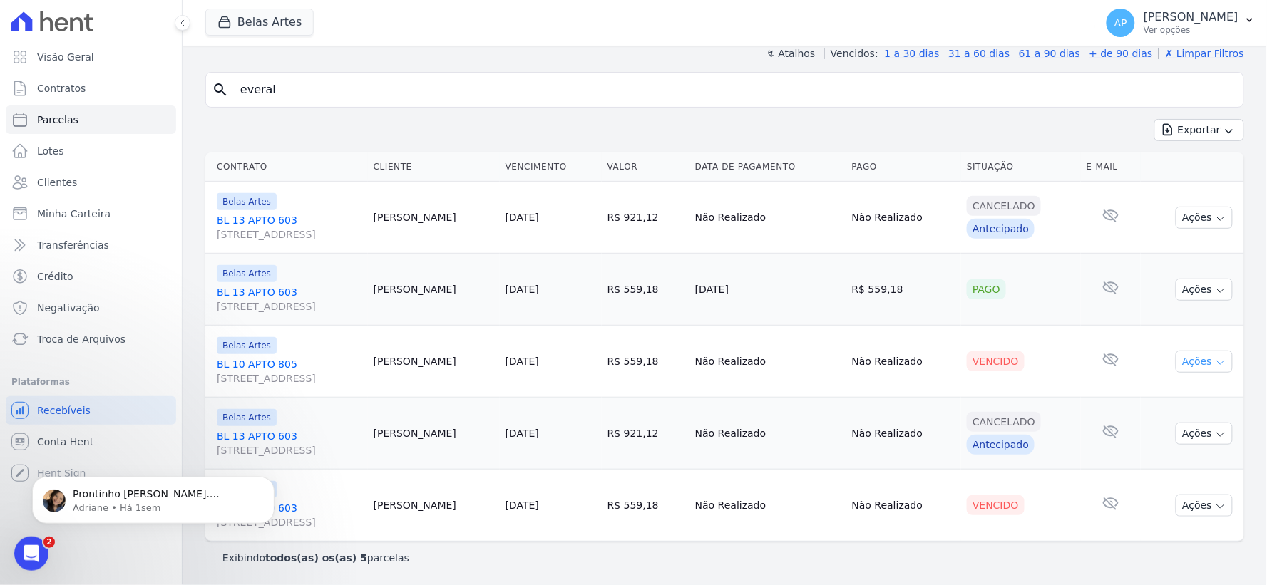
click at [1198, 364] on button "Ações" at bounding box center [1204, 362] width 57 height 22
click at [1057, 344] on td "Vencido" at bounding box center [1021, 362] width 120 height 72
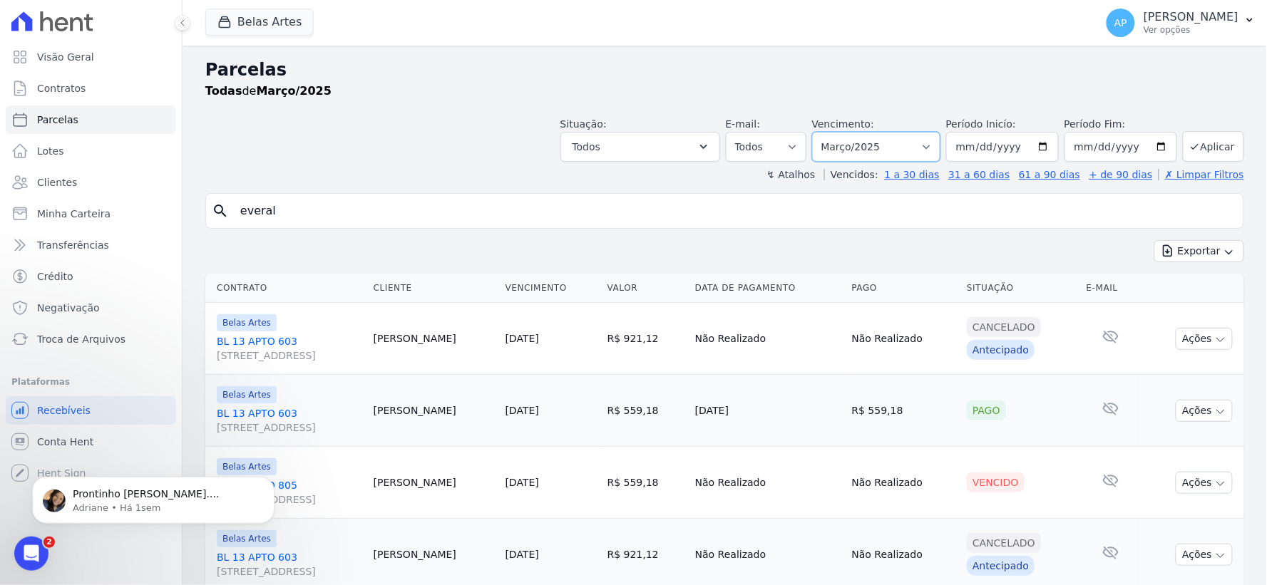
click at [915, 145] on select "[GEOGRAPHIC_DATA] por período ──────── Todos os meses Setembro/2022 Outubro/202…" at bounding box center [876, 147] width 128 height 30
select select "07/2025"
click at [821, 132] on select "[GEOGRAPHIC_DATA] por período ──────── Todos os meses Setembro/2022 Outubro/202…" at bounding box center [876, 147] width 128 height 30
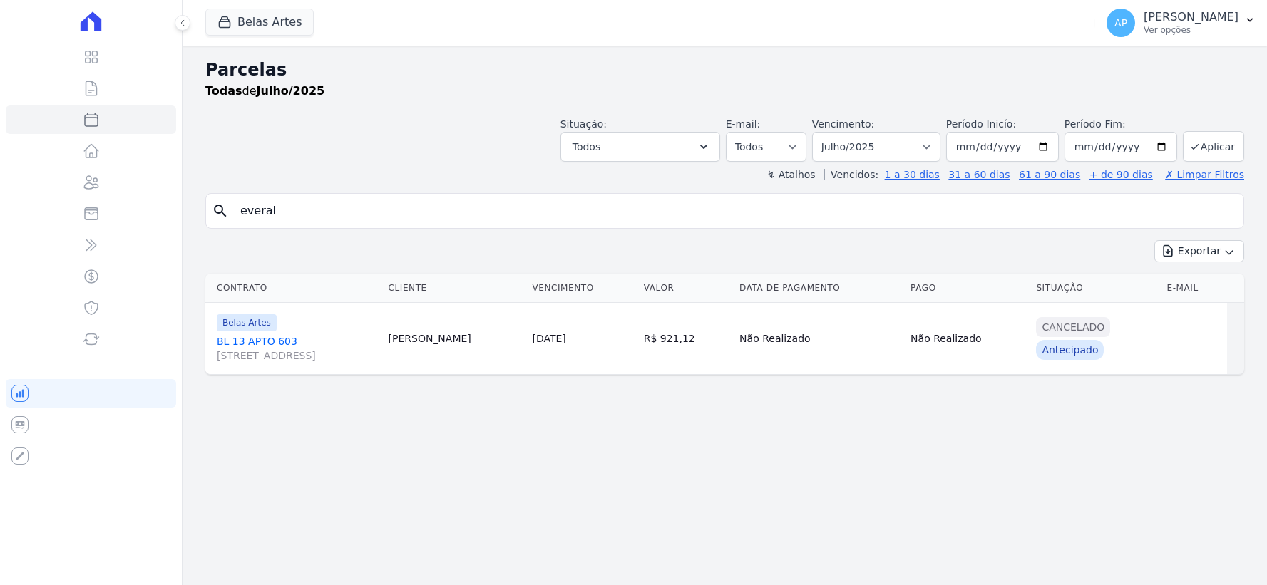
select select
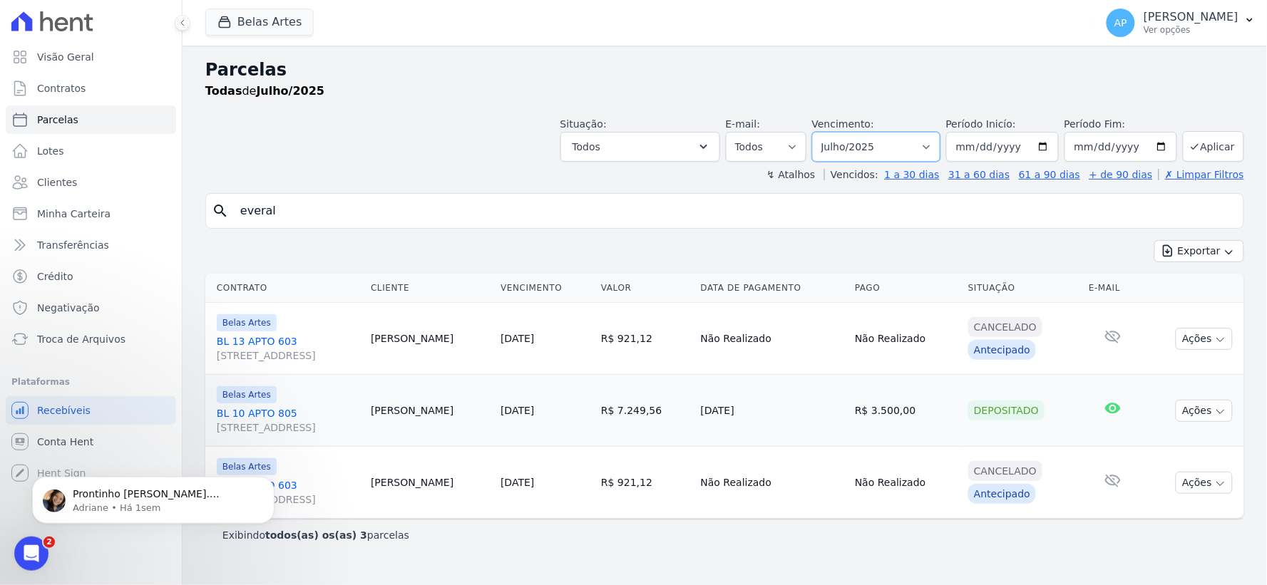
click at [898, 141] on select "[GEOGRAPHIC_DATA] por período ──────── Todos os meses Setembro/2022 Outubro/202…" at bounding box center [876, 147] width 128 height 30
select select "03/2025"
click at [833, 132] on select "[GEOGRAPHIC_DATA] por período ──────── Todos os meses Setembro/2022 Outubro/202…" at bounding box center [876, 147] width 128 height 30
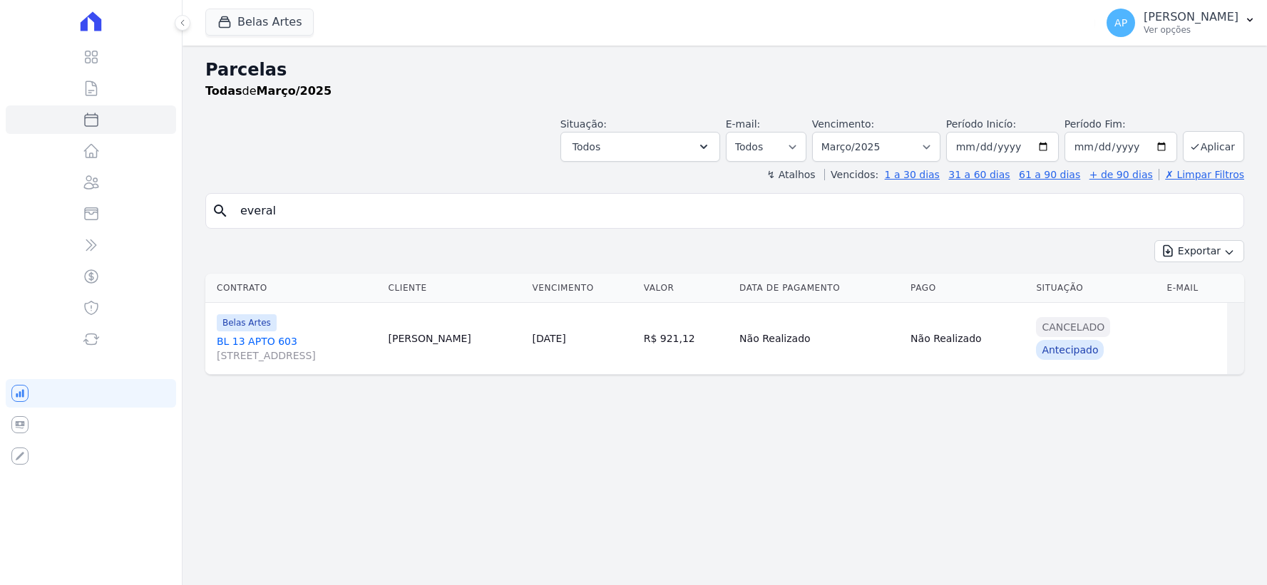
select select
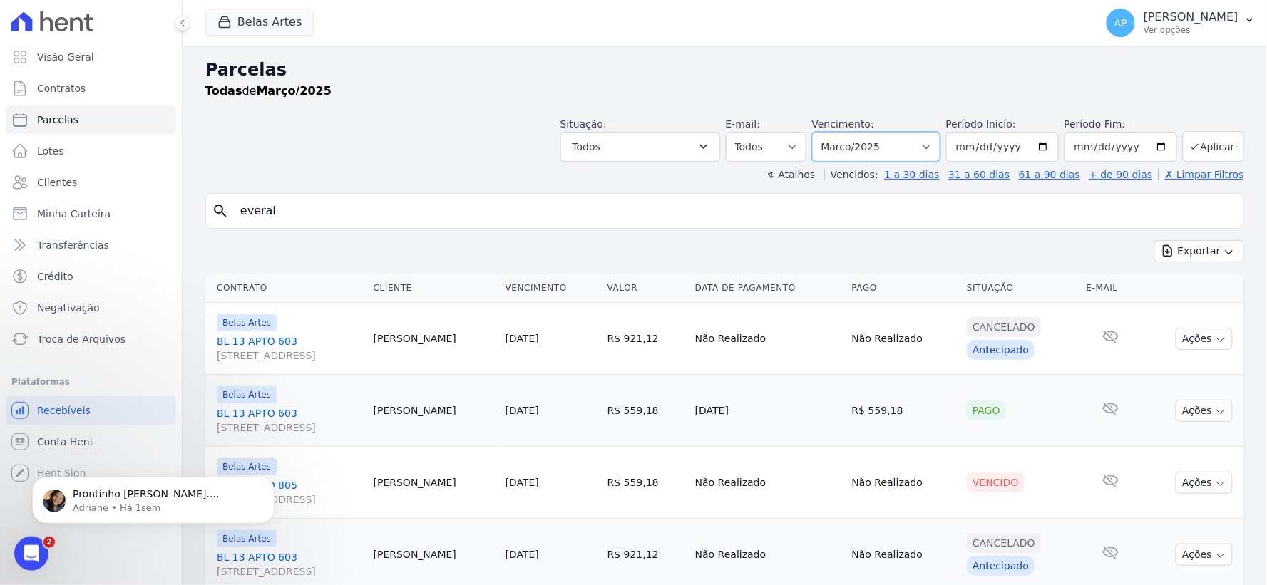
click at [896, 153] on select "[GEOGRAPHIC_DATA] por período ──────── Todos os meses Setembro/2022 Outubro/202…" at bounding box center [876, 147] width 128 height 30
select select "07/2025"
click at [821, 132] on select "[GEOGRAPHIC_DATA] por período ──────── Todos os meses Setembro/2022 Outubro/202…" at bounding box center [876, 147] width 128 height 30
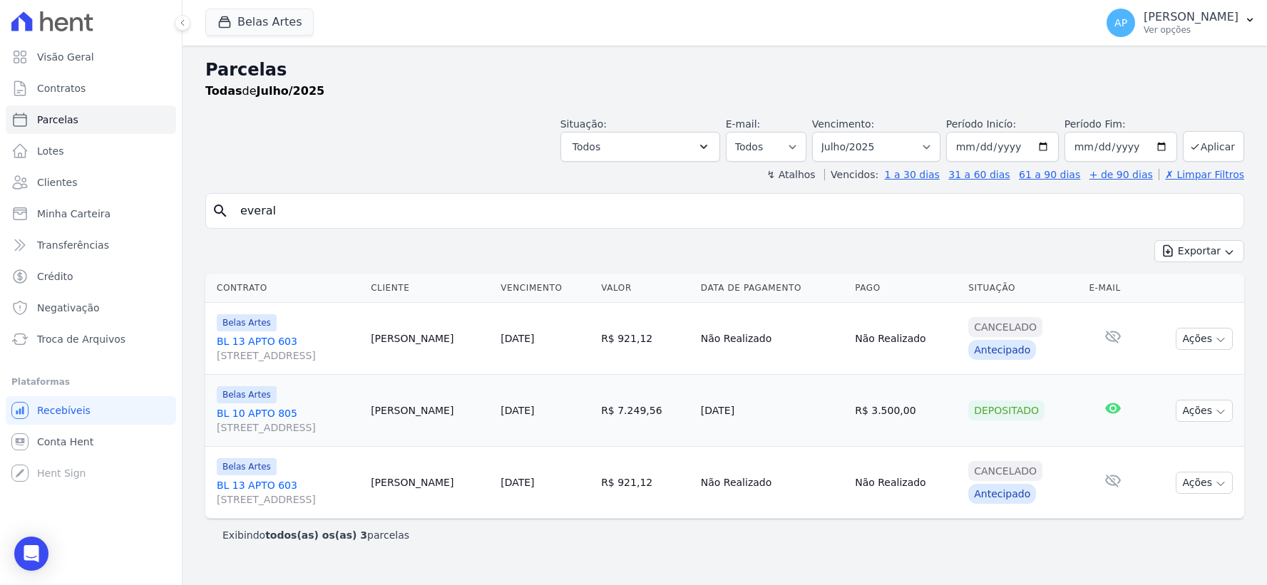
select select
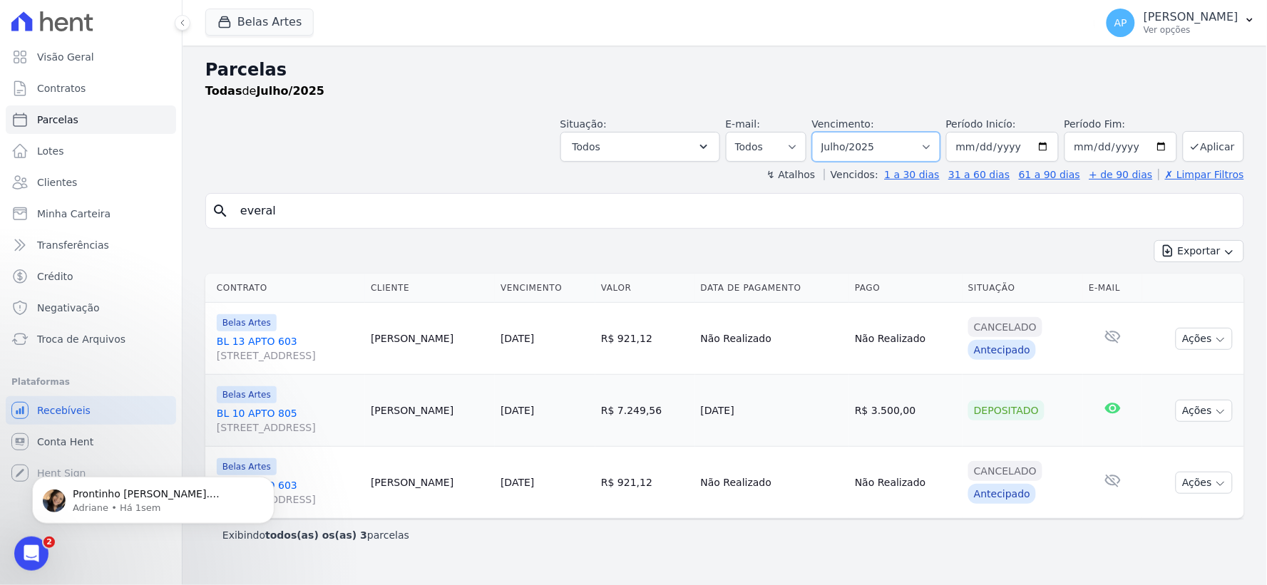
click at [921, 146] on select "[GEOGRAPHIC_DATA] por período ──────── Todos os meses Setembro/2022 Outubro/202…" at bounding box center [876, 147] width 128 height 30
select select "08/2025"
click at [833, 132] on select "[GEOGRAPHIC_DATA] por período ──────── Todos os meses Setembro/2022 Outubro/202…" at bounding box center [876, 147] width 128 height 30
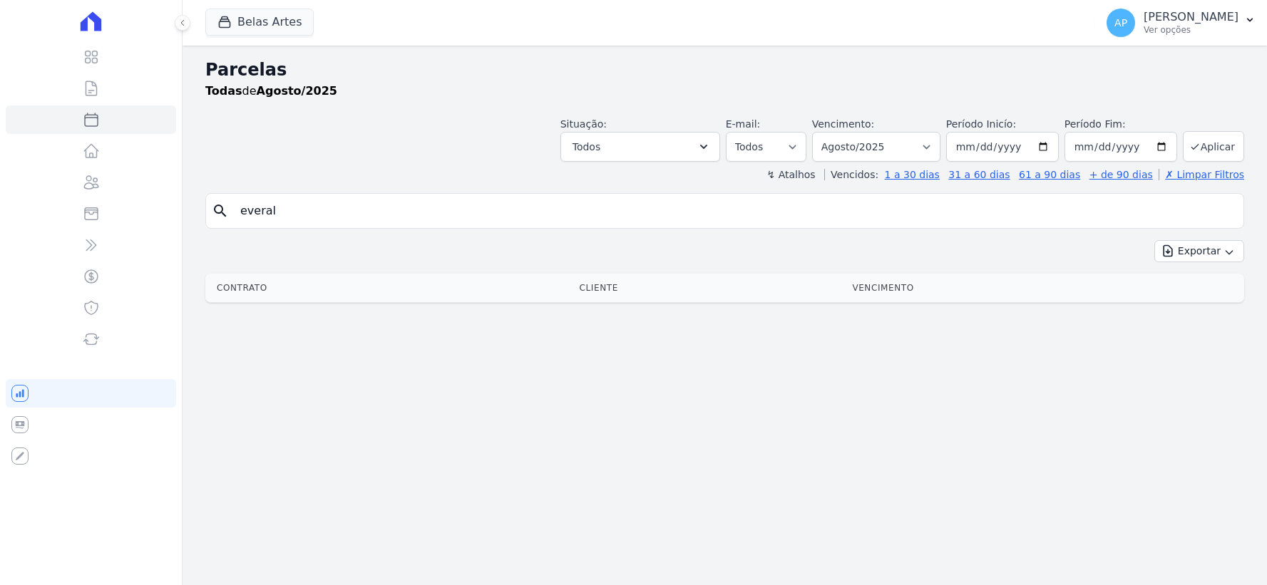
select select
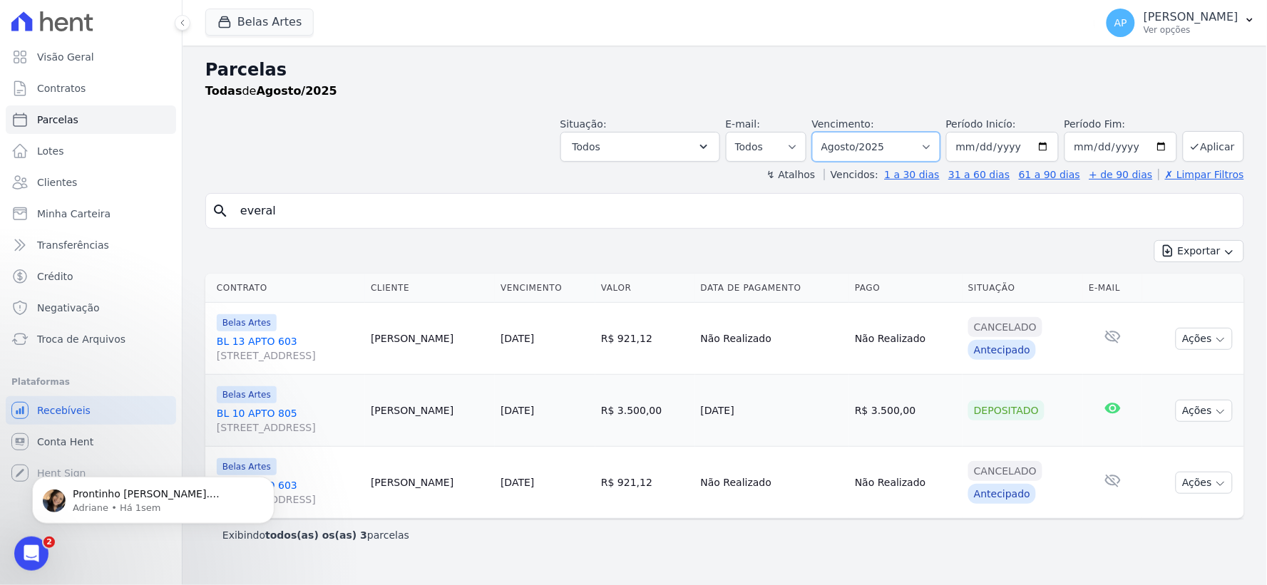
click at [917, 140] on select "[GEOGRAPHIC_DATA] por período ──────── Todos os meses Setembro/2022 Outubro/202…" at bounding box center [876, 147] width 128 height 30
select select "07/2025"
click at [833, 132] on select "[GEOGRAPHIC_DATA] por período ──────── Todos os meses Setembro/2022 Outubro/202…" at bounding box center [876, 147] width 128 height 30
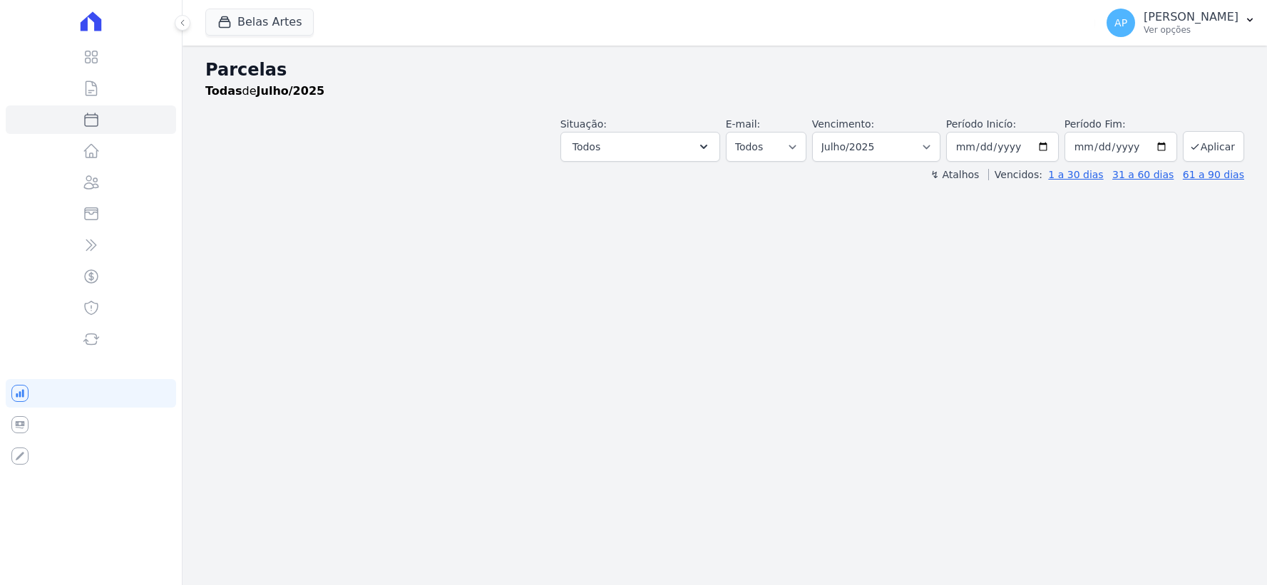
select select
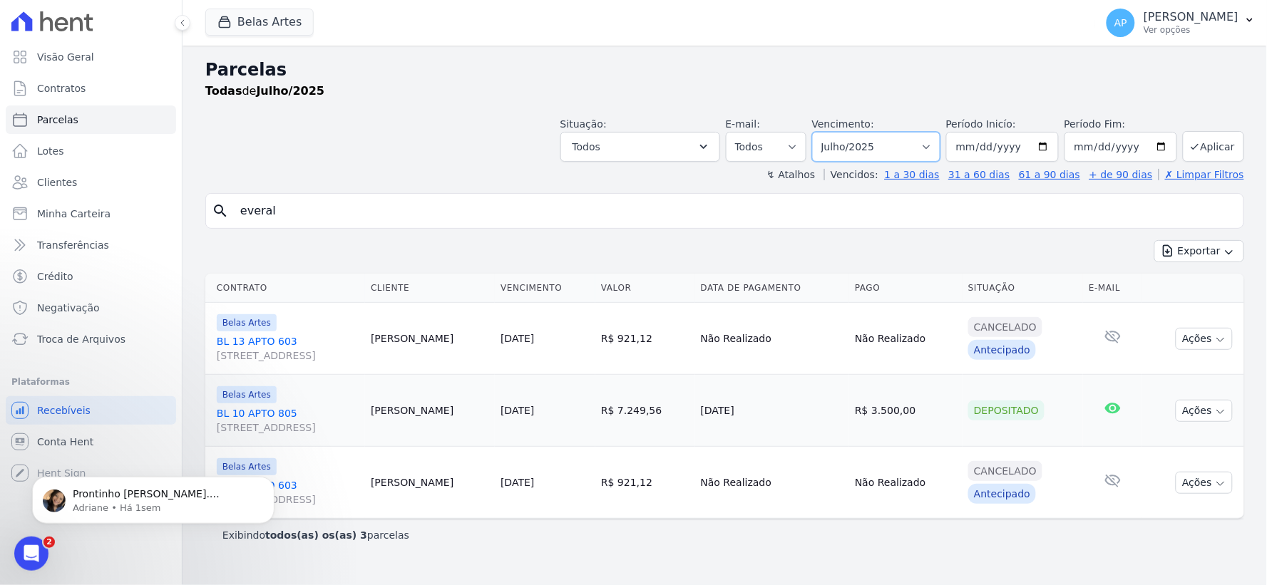
click at [940, 144] on select "[GEOGRAPHIC_DATA] por período ──────── Todos os meses Setembro/2022 Outubro/202…" at bounding box center [876, 147] width 128 height 30
select select "03/2025"
click at [833, 132] on select "[GEOGRAPHIC_DATA] por período ──────── Todos os meses Setembro/2022 Outubro/202…" at bounding box center [876, 147] width 128 height 30
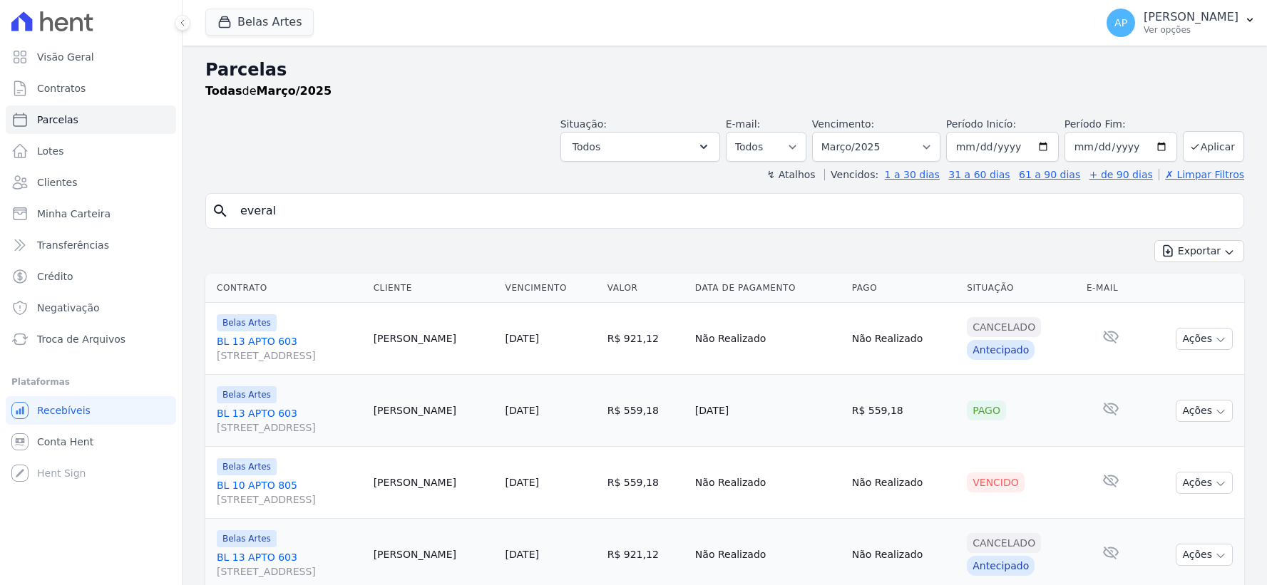
select select
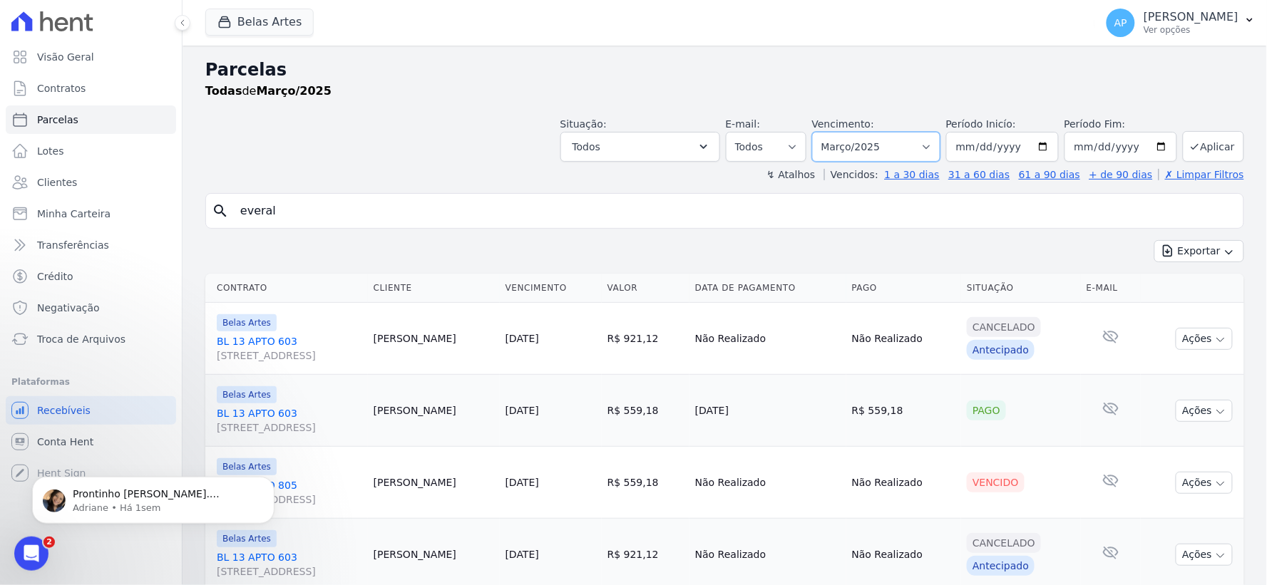
click at [881, 146] on select "[GEOGRAPHIC_DATA] por período ──────── Todos os meses Setembro/2022 Outubro/202…" at bounding box center [876, 147] width 128 height 30
click at [888, 143] on select "[GEOGRAPHIC_DATA] por período ──────── Todos os meses Setembro/2022 Outubro/202…" at bounding box center [876, 147] width 128 height 30
select select "02/2025"
click at [821, 132] on select "[GEOGRAPHIC_DATA] por período ──────── Todos os meses Setembro/2022 Outubro/202…" at bounding box center [876, 147] width 128 height 30
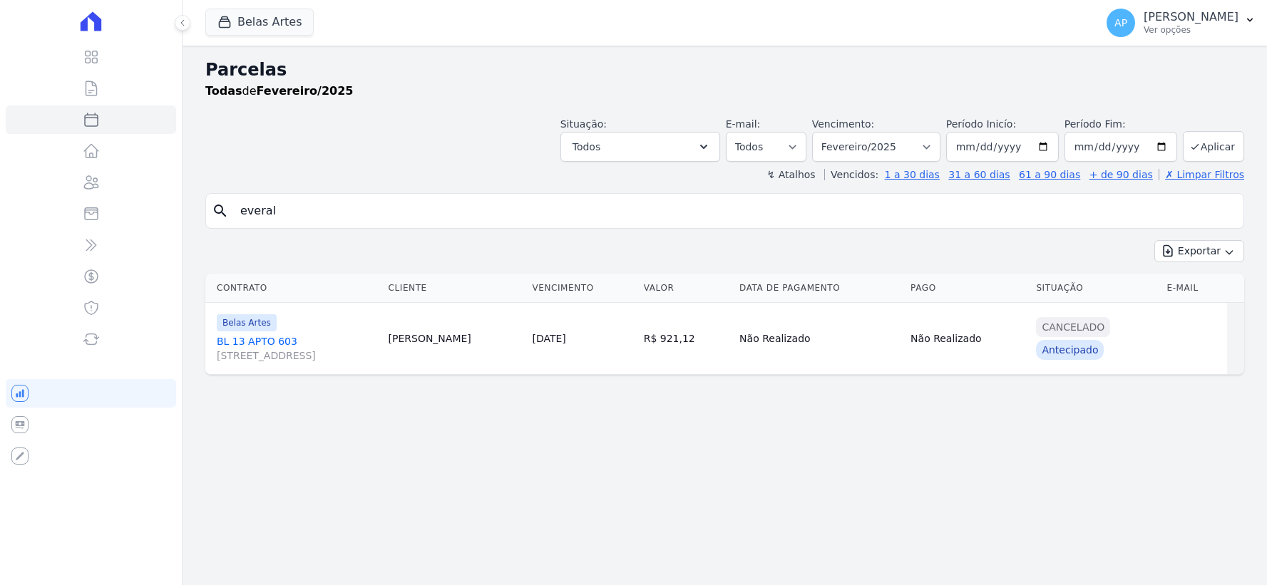
select select
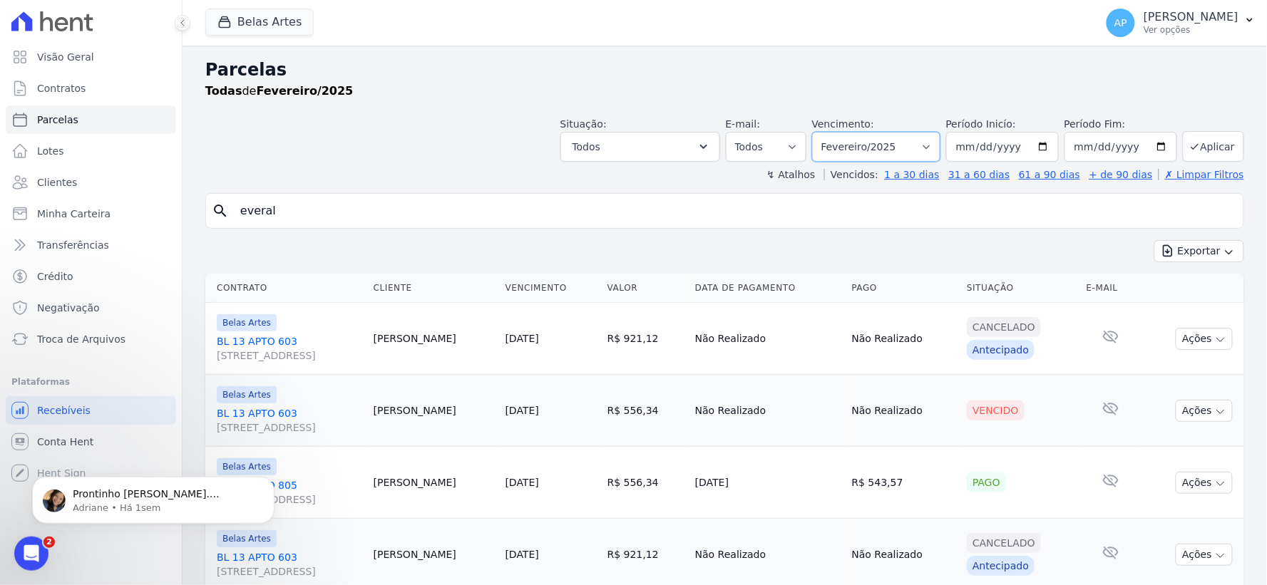
click at [891, 145] on select "[GEOGRAPHIC_DATA] por período ──────── Todos os meses Setembro/2022 Outubro/202…" at bounding box center [876, 147] width 128 height 30
select select "03/2025"
click at [821, 132] on select "[GEOGRAPHIC_DATA] por período ──────── Todos os meses Setembro/2022 Outubro/202…" at bounding box center [876, 147] width 128 height 30
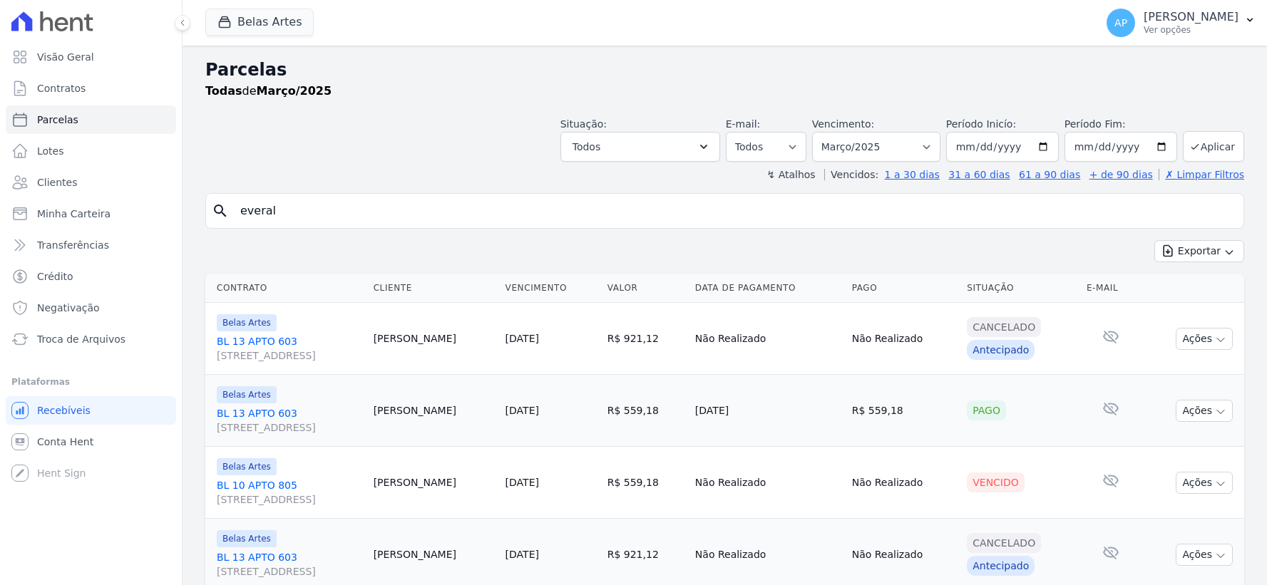
select select
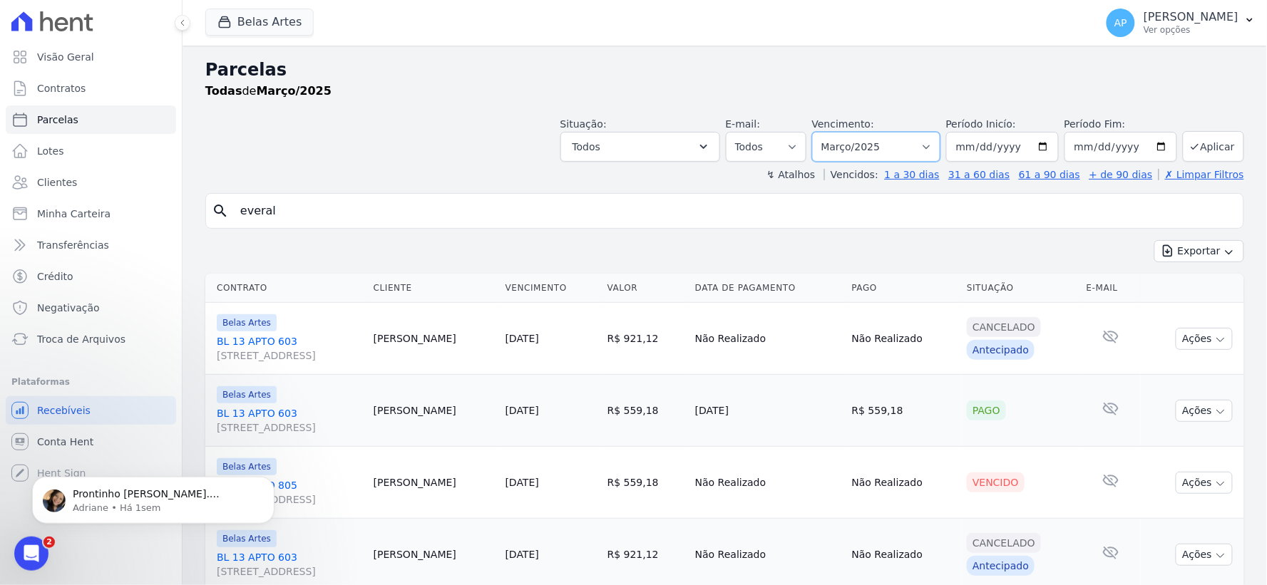
click at [860, 148] on select "Filtrar por período ──────── Todos os meses Setembro/2022 Outubro/2022 Novembro…" at bounding box center [876, 147] width 128 height 30
select select "07/2025"
click at [821, 132] on select "Filtrar por período ──────── Todos os meses Setembro/2022 Outubro/2022 Novembro…" at bounding box center [876, 147] width 128 height 30
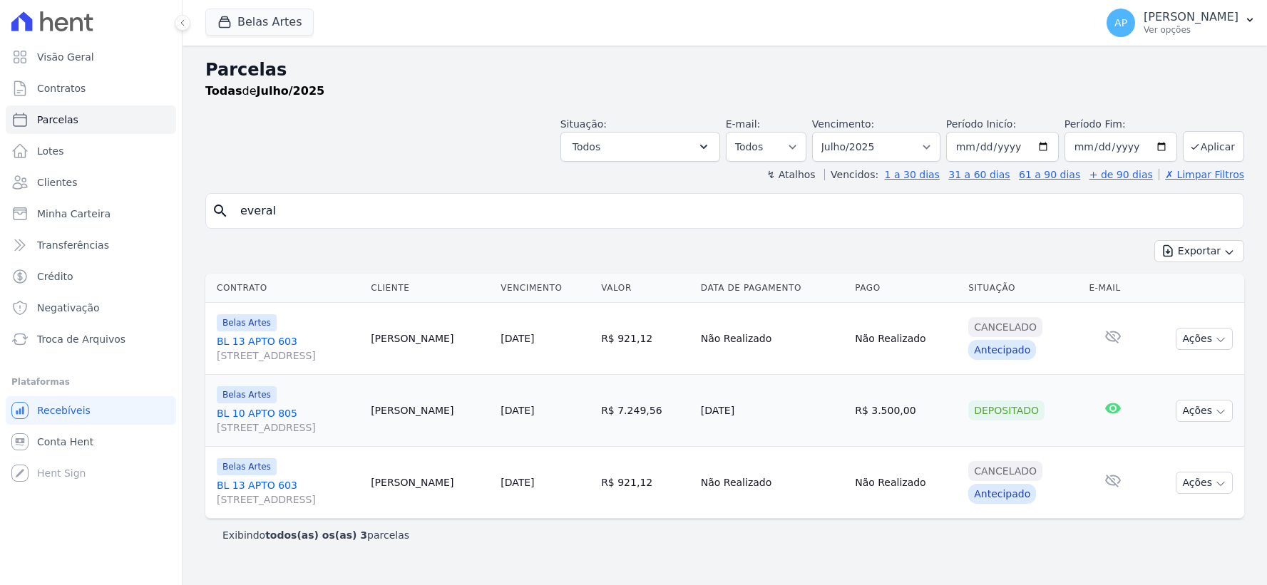
select select
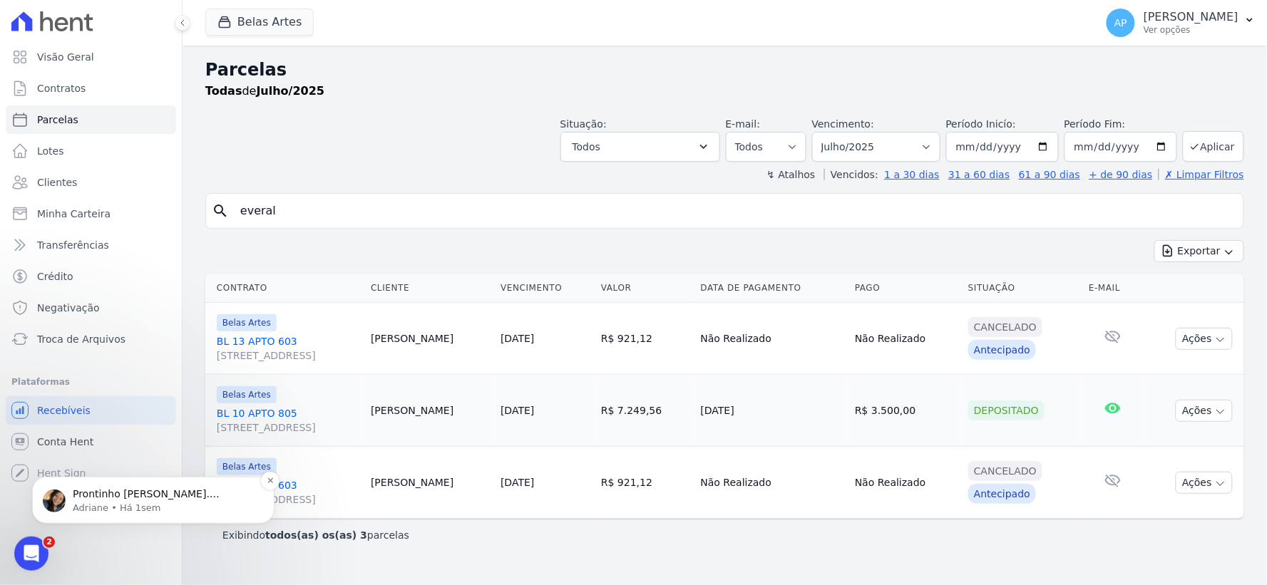
click at [136, 497] on p "Prontinho [PERSON_NAME]. [GEOGRAPHIC_DATA] ; )" at bounding box center [165, 494] width 184 height 14
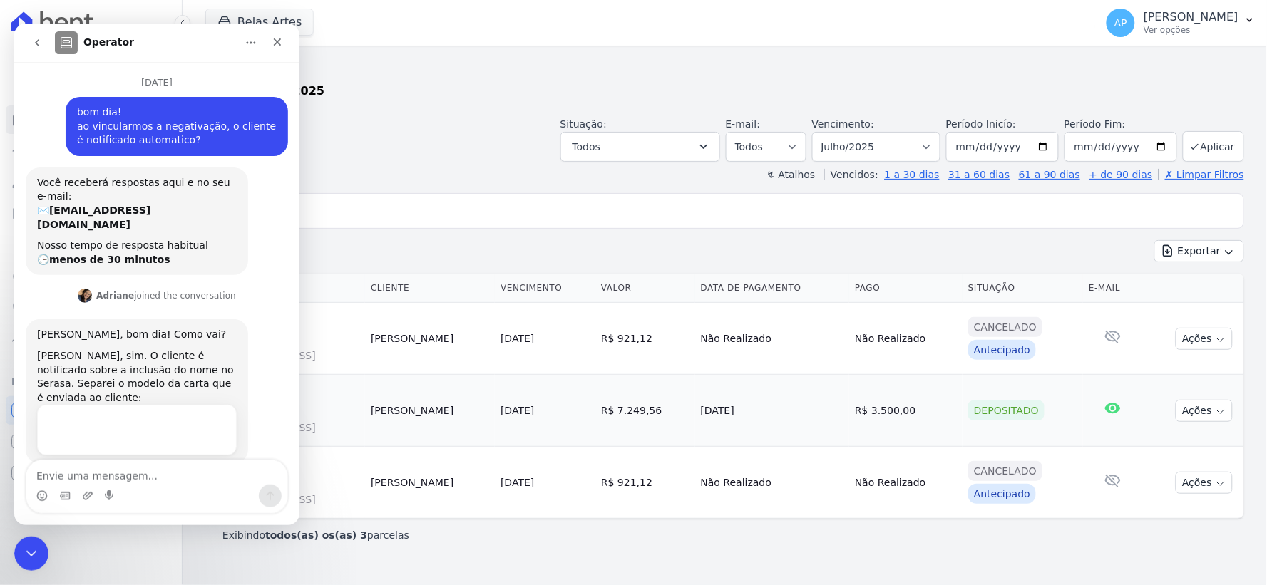
scroll to position [36, 0]
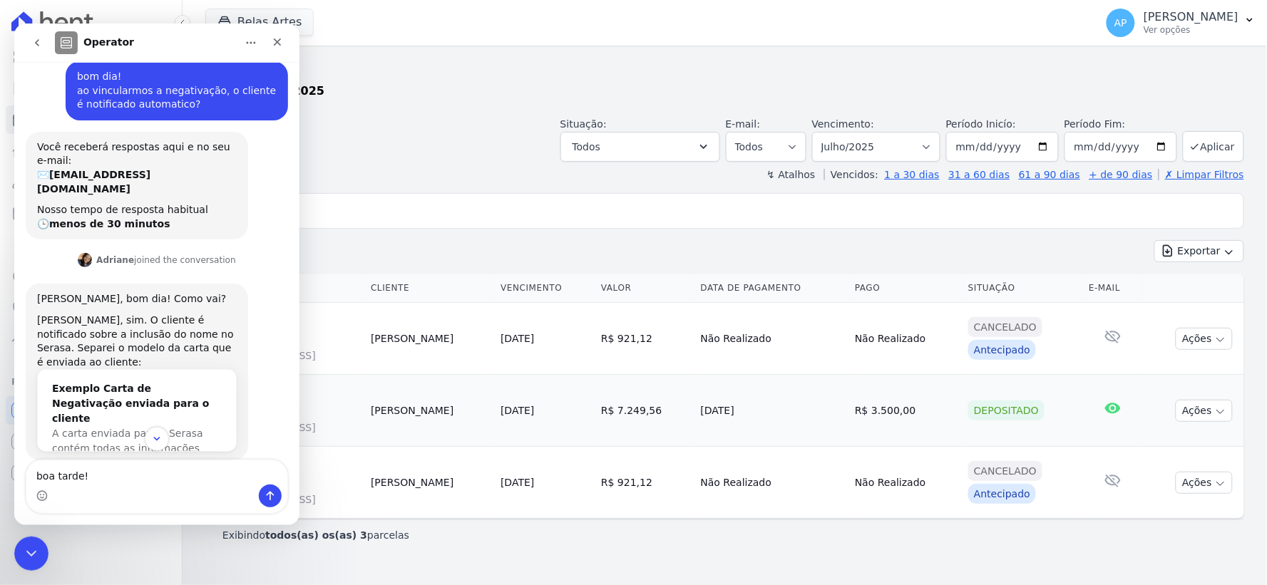
type textarea "boa tarde!"
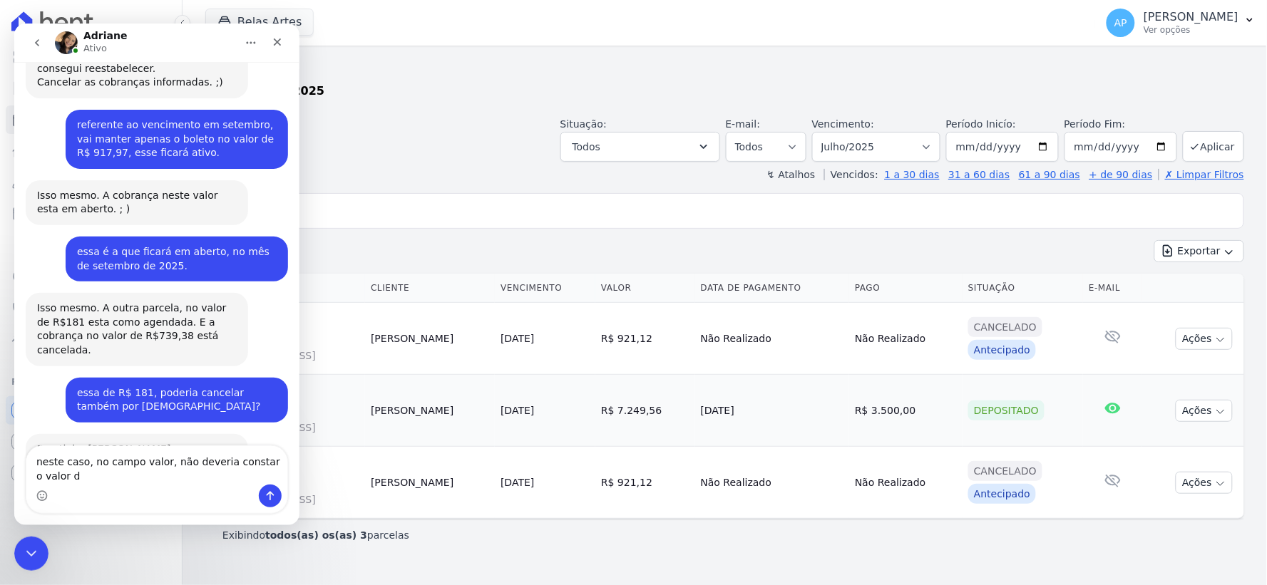
scroll to position [1815, 0]
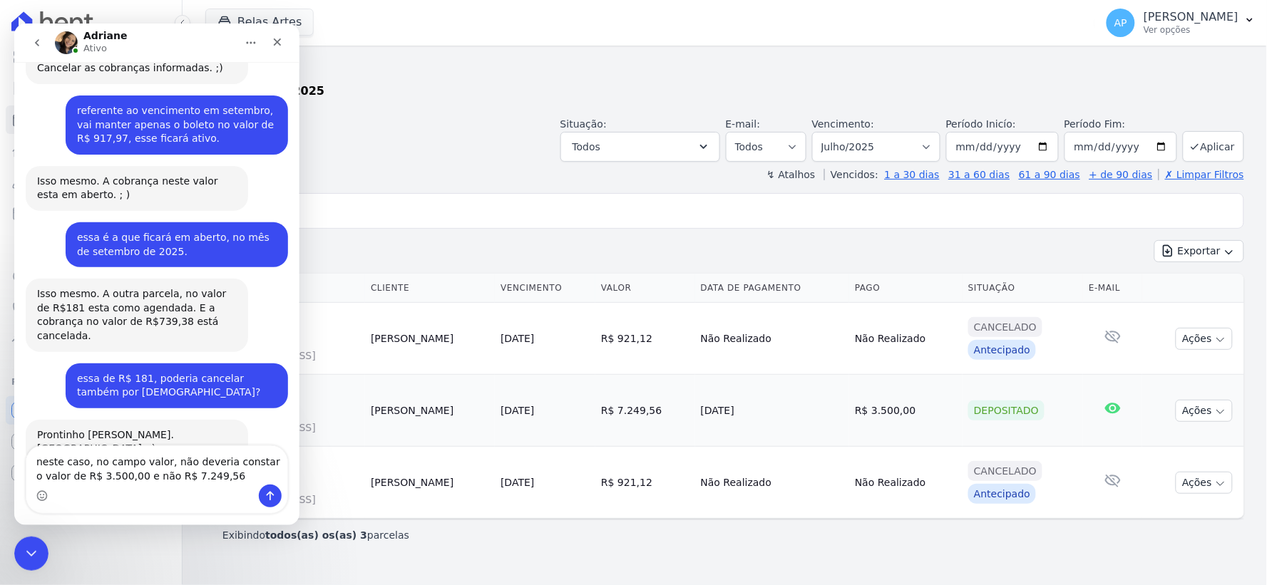
type textarea "neste caso, no campo valor, não deveria constar o valor de R$ 3.500,00 e não R$…"
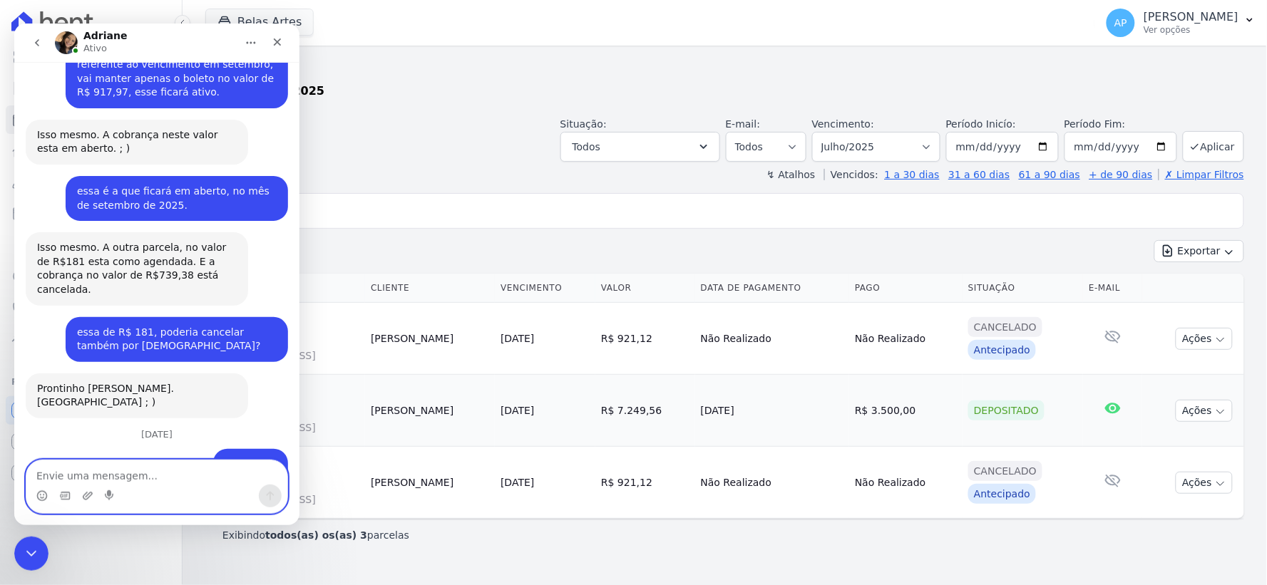
scroll to position [1940, 0]
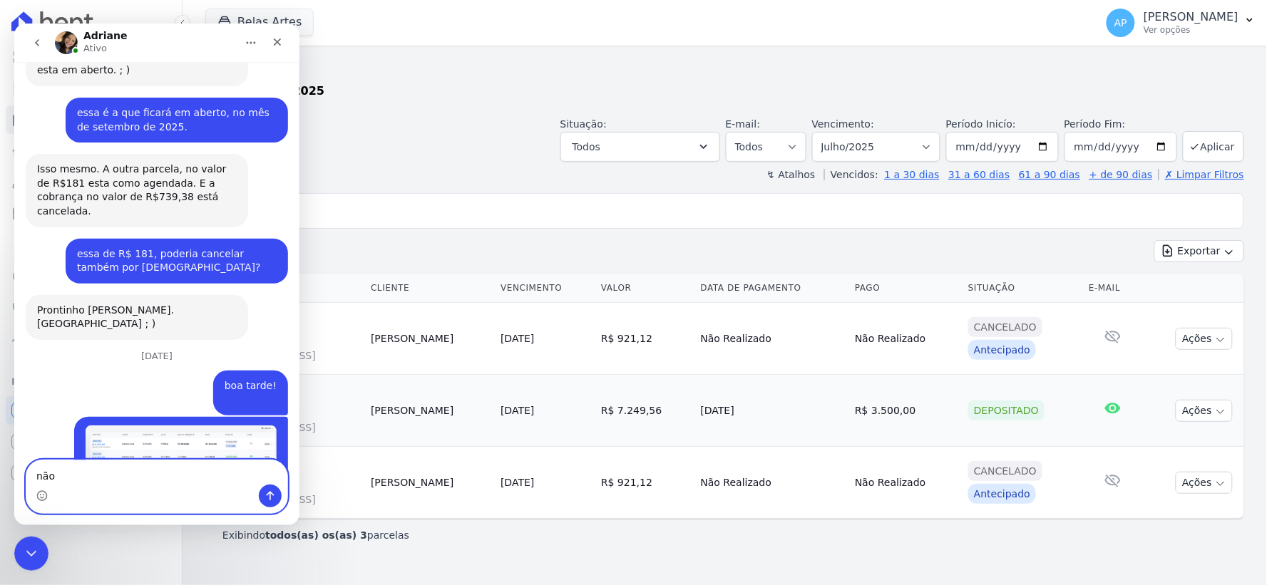
type textarea "não"
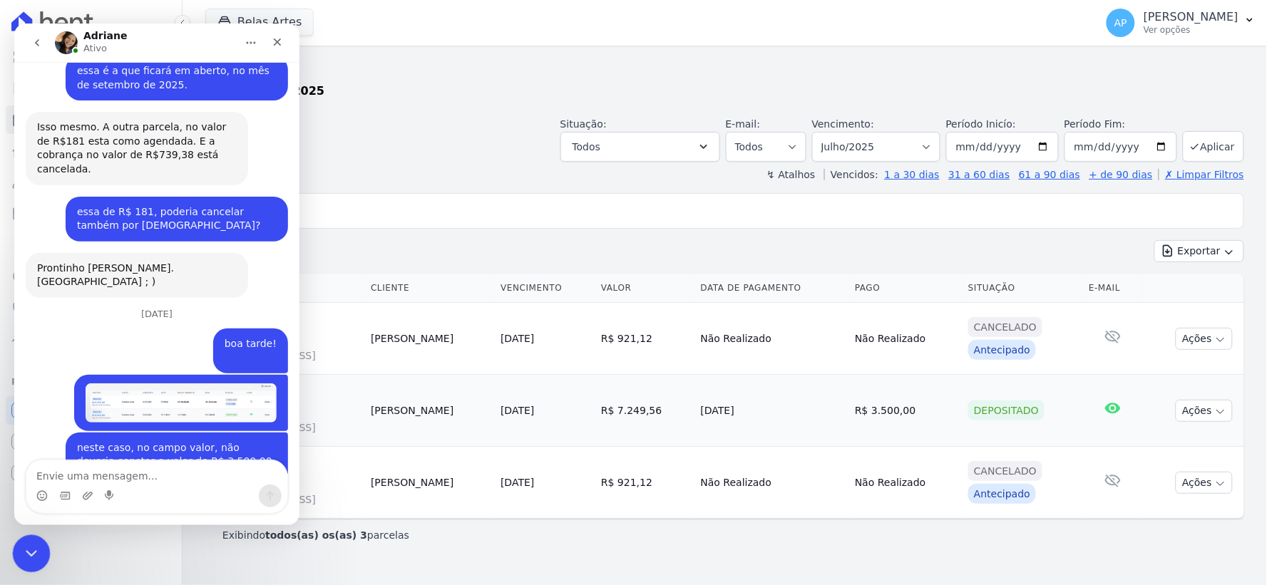
drag, startPoint x: 25, startPoint y: 543, endPoint x: 56, endPoint y: 1072, distance: 529.9
click at [25, 543] on icon "Encerramento do Messenger da Intercom" at bounding box center [29, 551] width 17 height 17
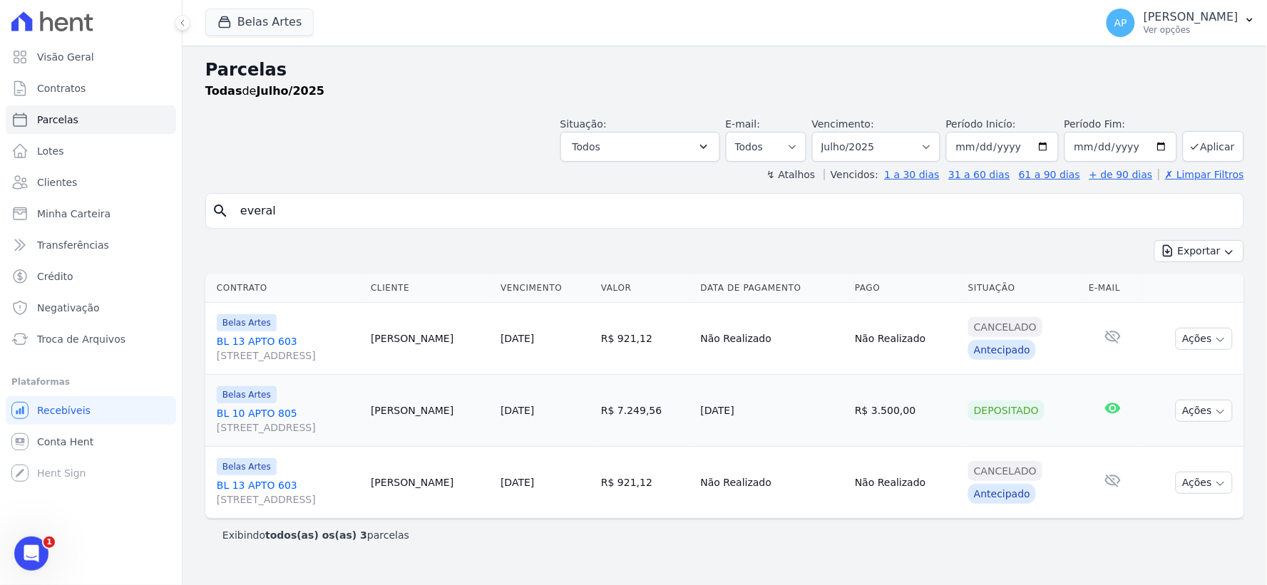
drag, startPoint x: 312, startPoint y: 212, endPoint x: 177, endPoint y: 212, distance: 134.7
click at [177, 212] on div "Visão Geral Contratos Parcelas Lotes Clientes Minha Carteira Transferências Cré…" at bounding box center [633, 292] width 1267 height 585
type input "[PERSON_NAME]"
select select
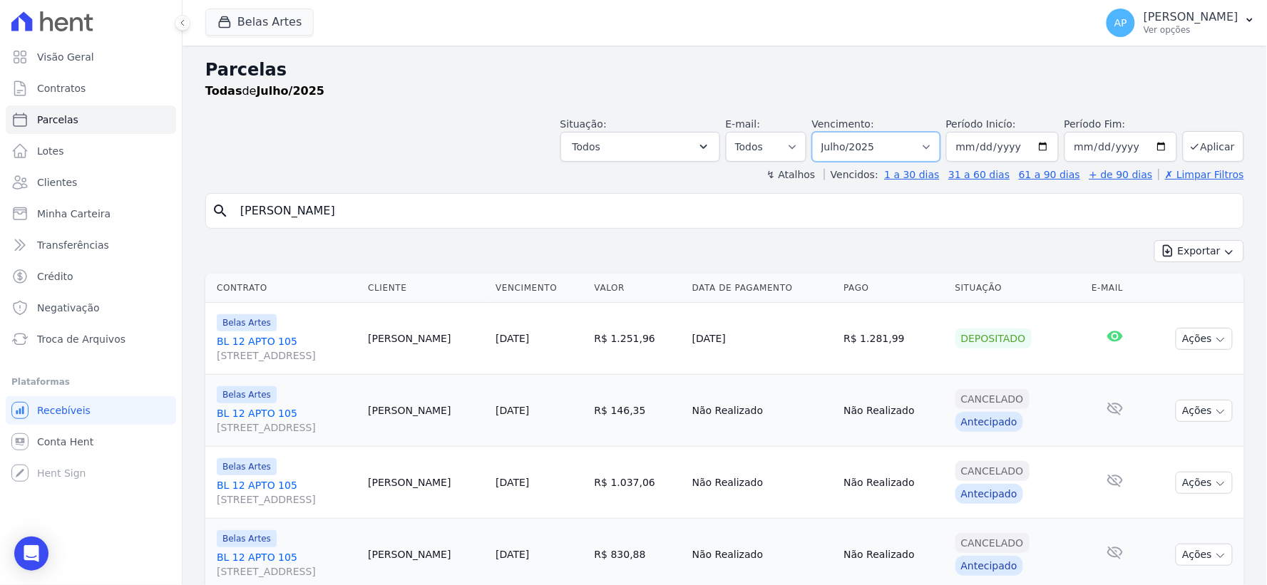
click at [870, 144] on select "Filtrar por período ──────── Todos os meses Setembro/2022 Outubro/2022 Novembro…" at bounding box center [876, 147] width 128 height 30
select select "06/2025"
click at [821, 132] on select "Filtrar por período ──────── Todos os meses Setembro/2022 Outubro/2022 Novembro…" at bounding box center [876, 147] width 128 height 30
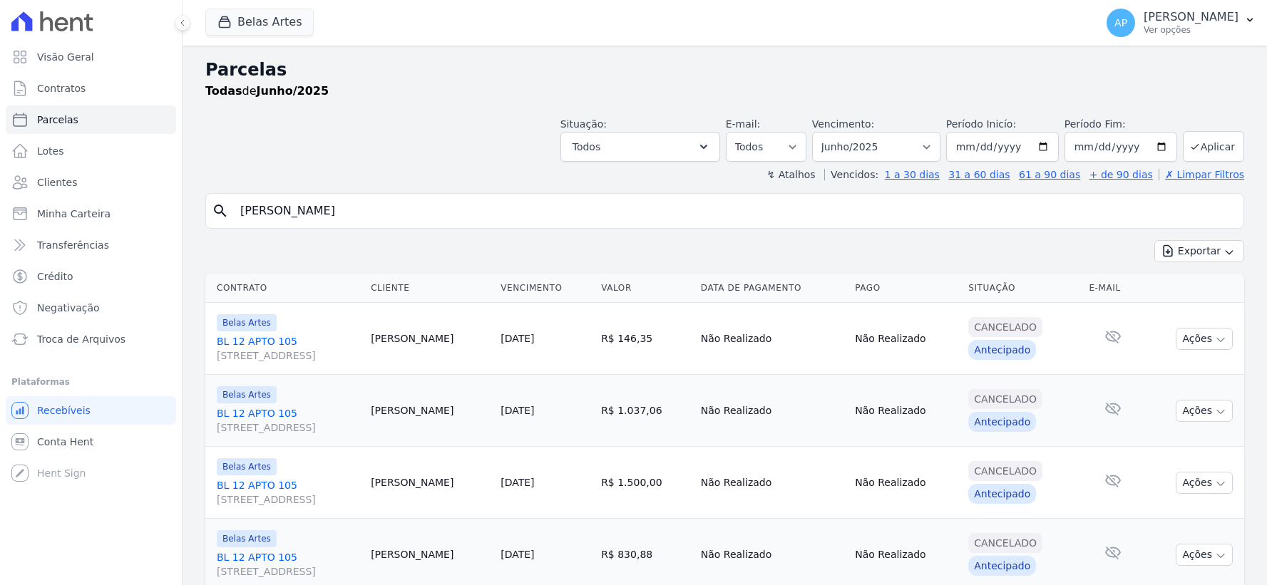
select select
click at [877, 150] on select "[GEOGRAPHIC_DATA] por período ──────── Todos os meses Setembro/2022 Outubro/202…" at bounding box center [876, 147] width 128 height 30
select select "08/2025"
click at [821, 132] on select "[GEOGRAPHIC_DATA] por período ──────── Todos os meses Setembro/2022 Outubro/202…" at bounding box center [876, 147] width 128 height 30
select select
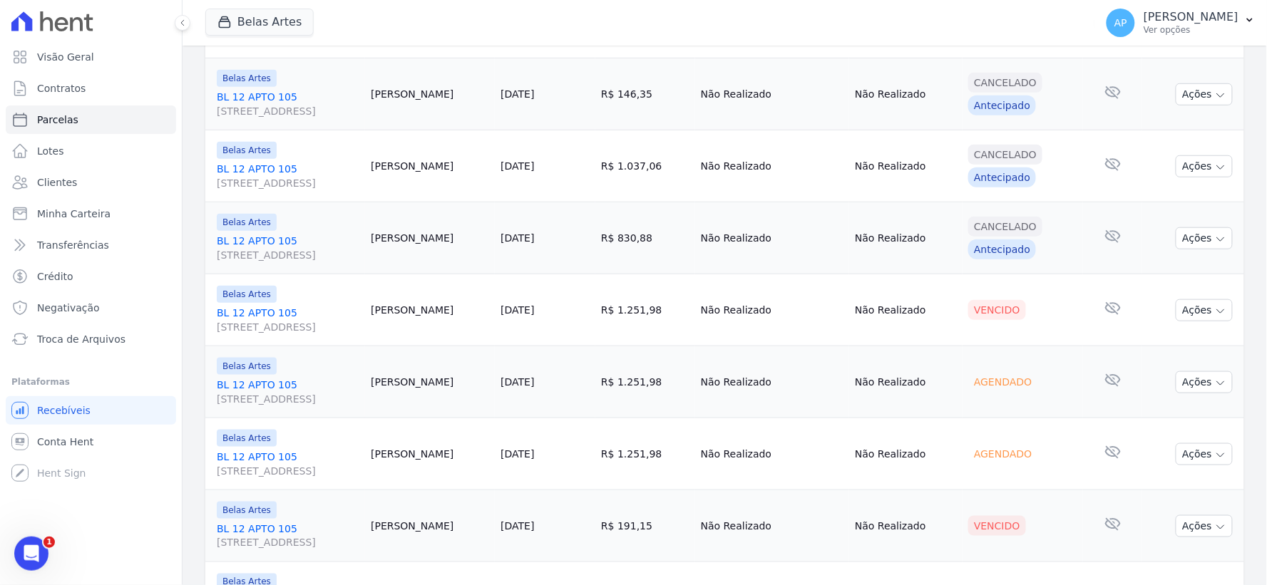
click at [1191, 322] on td "Ações Ver boleto [GEOGRAPHIC_DATA] Antecipação não disponível Enviar whatsapp R…" at bounding box center [1193, 310] width 102 height 72
click at [1191, 307] on button "Ações" at bounding box center [1204, 310] width 57 height 22
click at [1158, 444] on link "Negativar" at bounding box center [1198, 449] width 137 height 26
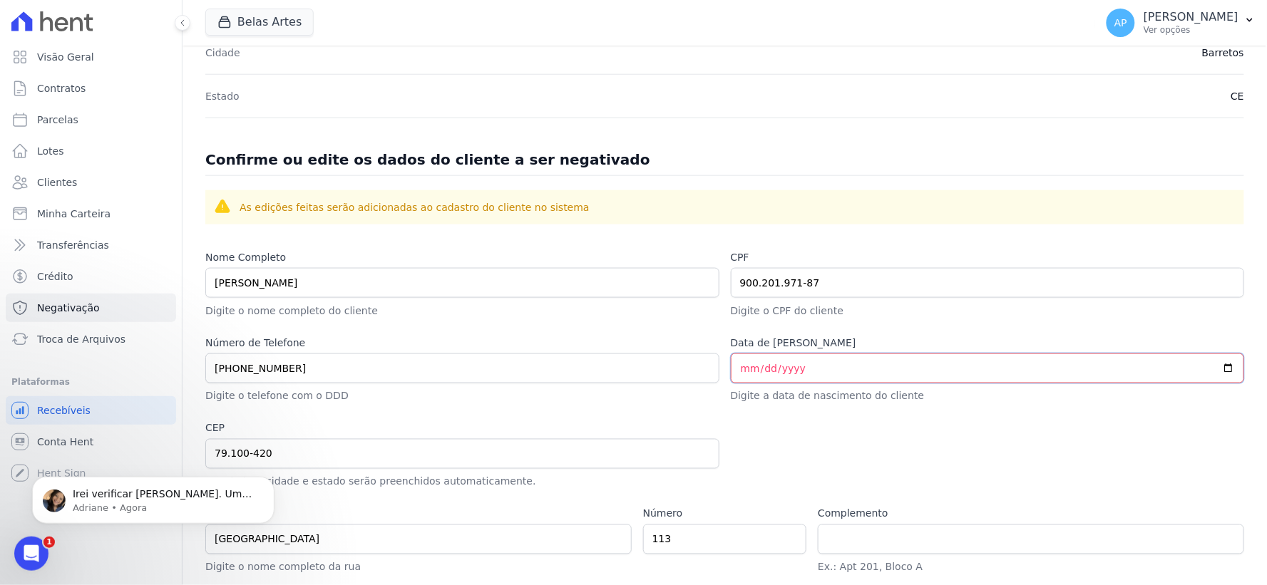
drag, startPoint x: 823, startPoint y: 365, endPoint x: 684, endPoint y: 364, distance: 138.3
click at [684, 364] on div "Nome Completo [PERSON_NAME] Digite o nome completo do cliente CPF 900.201.971-8…" at bounding box center [724, 454] width 1039 height 408
type input "[DATE]"
click at [893, 461] on div at bounding box center [988, 455] width 514 height 68
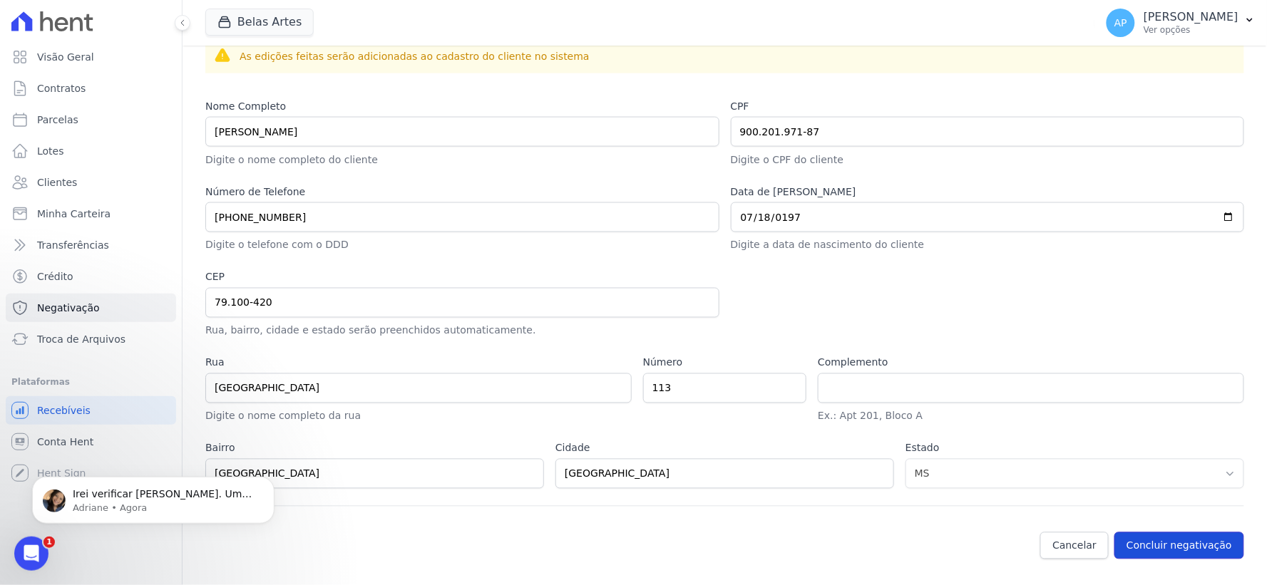
click at [1141, 538] on button "Concluir negativação" at bounding box center [1179, 546] width 130 height 27
